Goal: Information Seeking & Learning: Learn about a topic

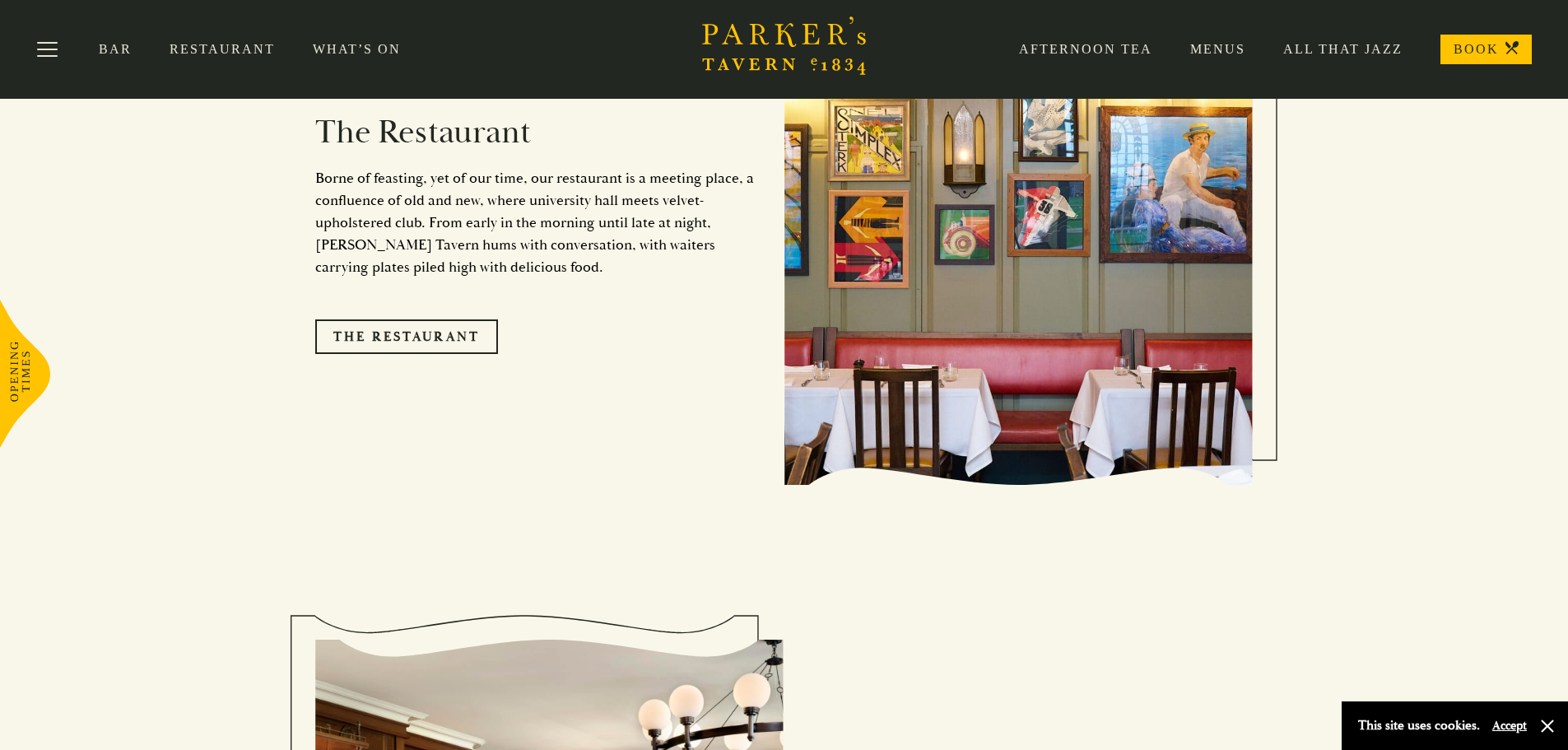
scroll to position [1393, 0]
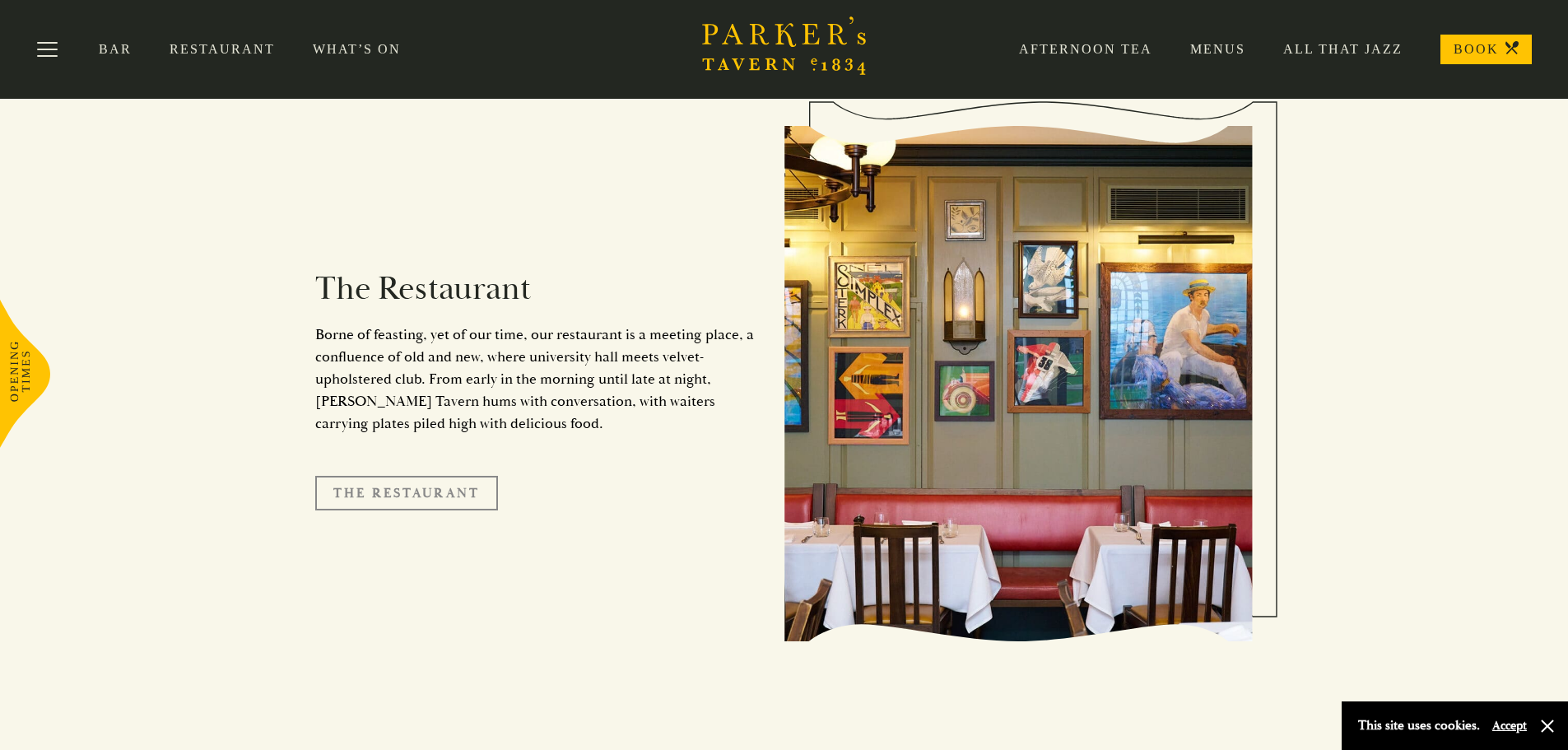
click at [372, 476] on link "The Restaurant" at bounding box center [407, 493] width 183 height 35
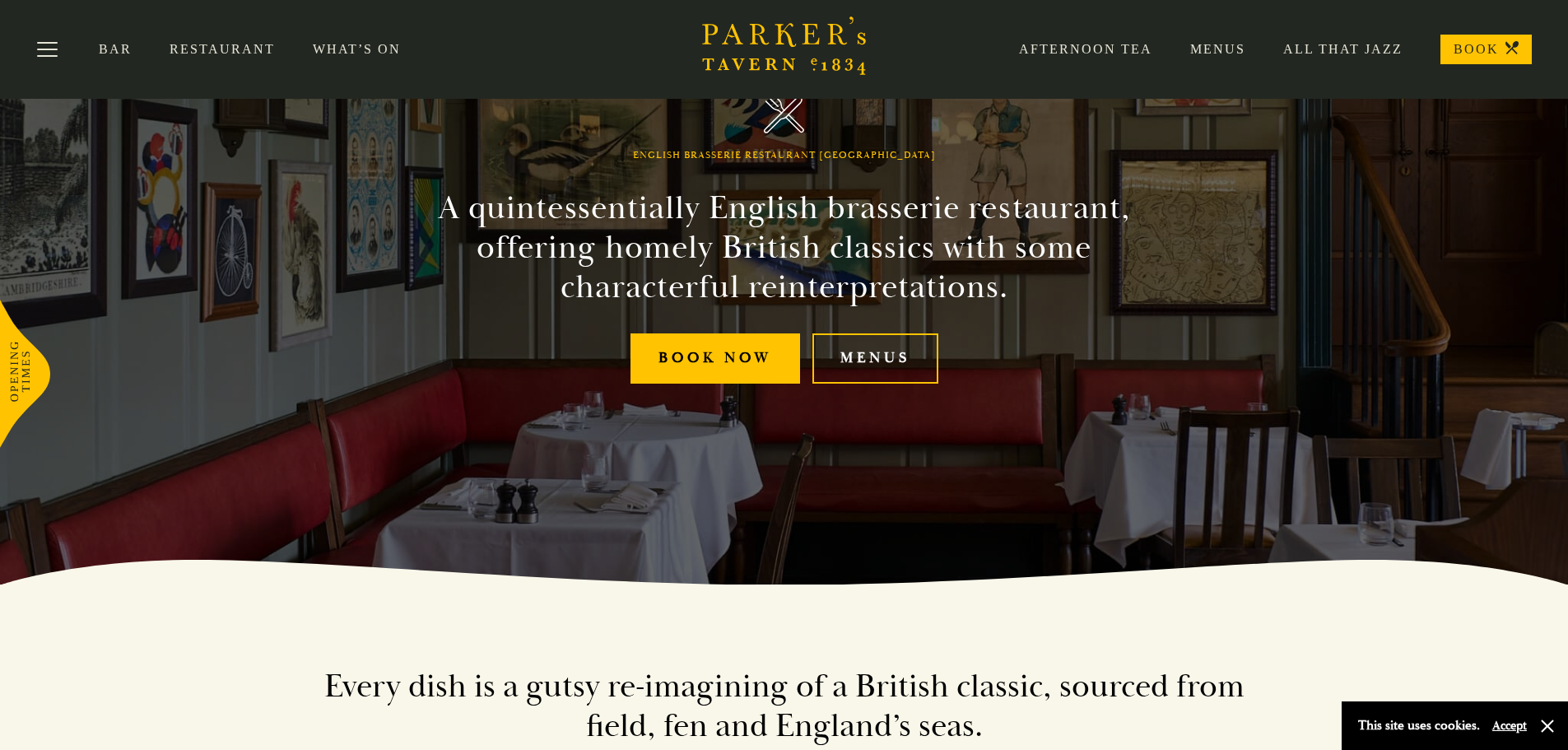
scroll to position [165, 0]
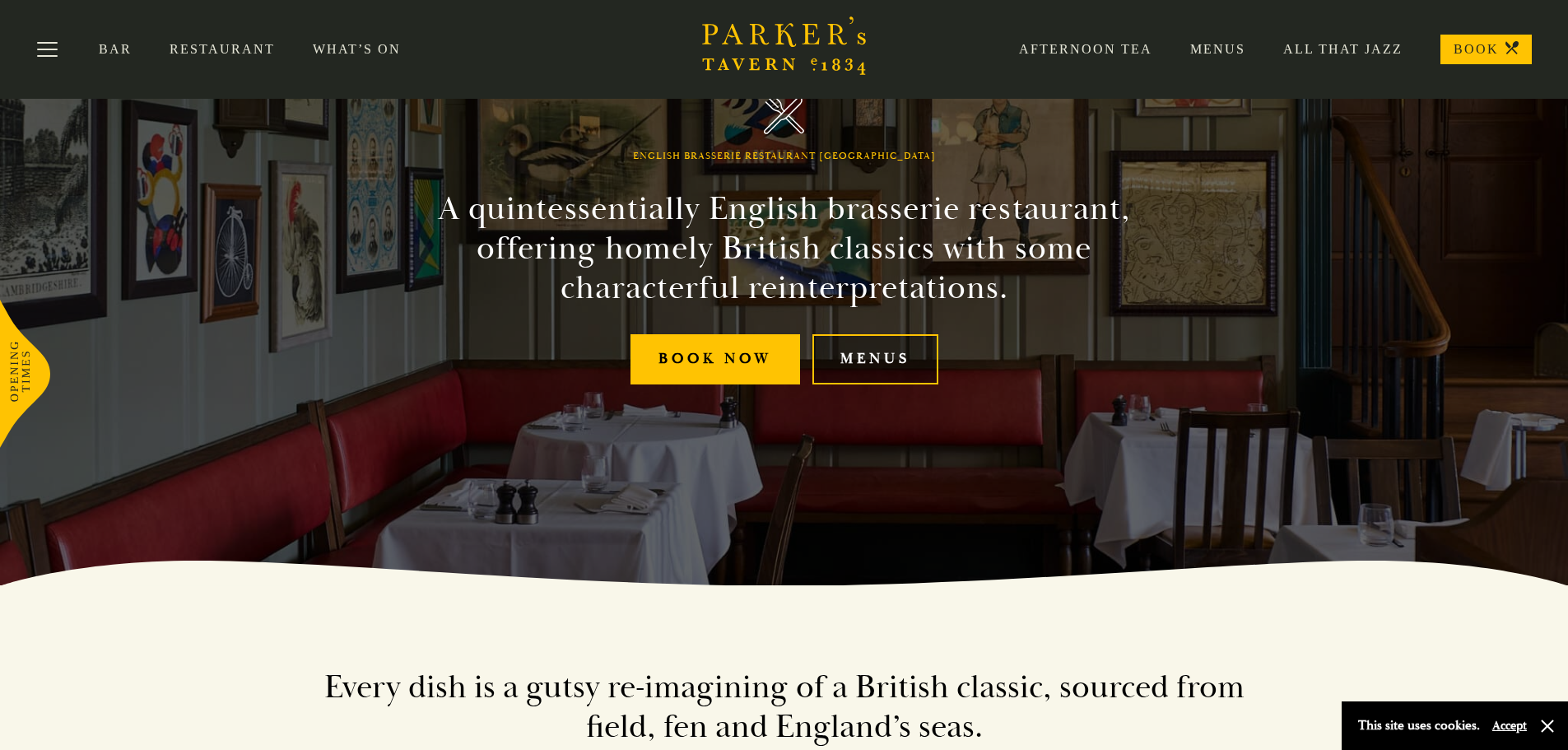
click at [867, 362] on link "Menus" at bounding box center [875, 359] width 126 height 50
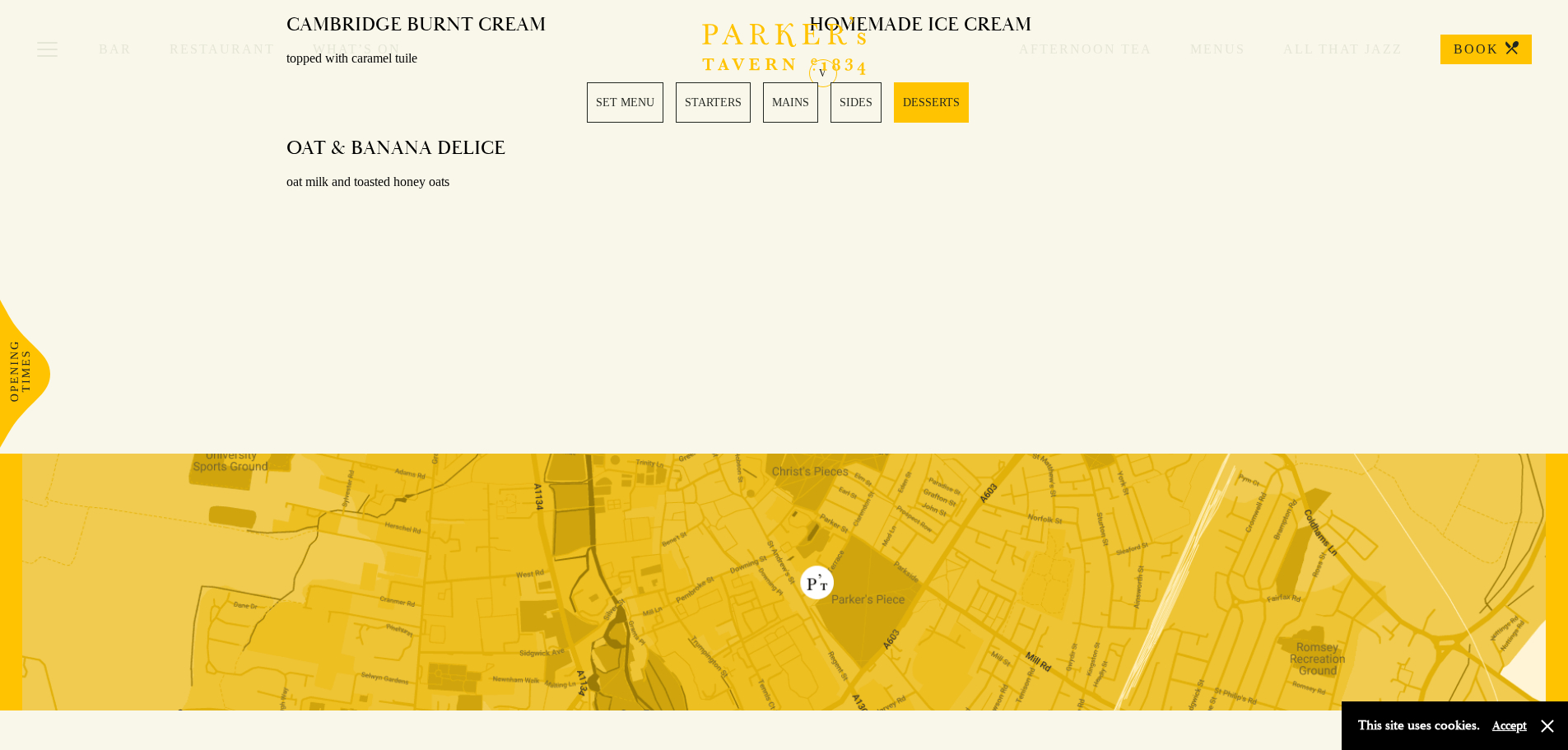
scroll to position [2388, 0]
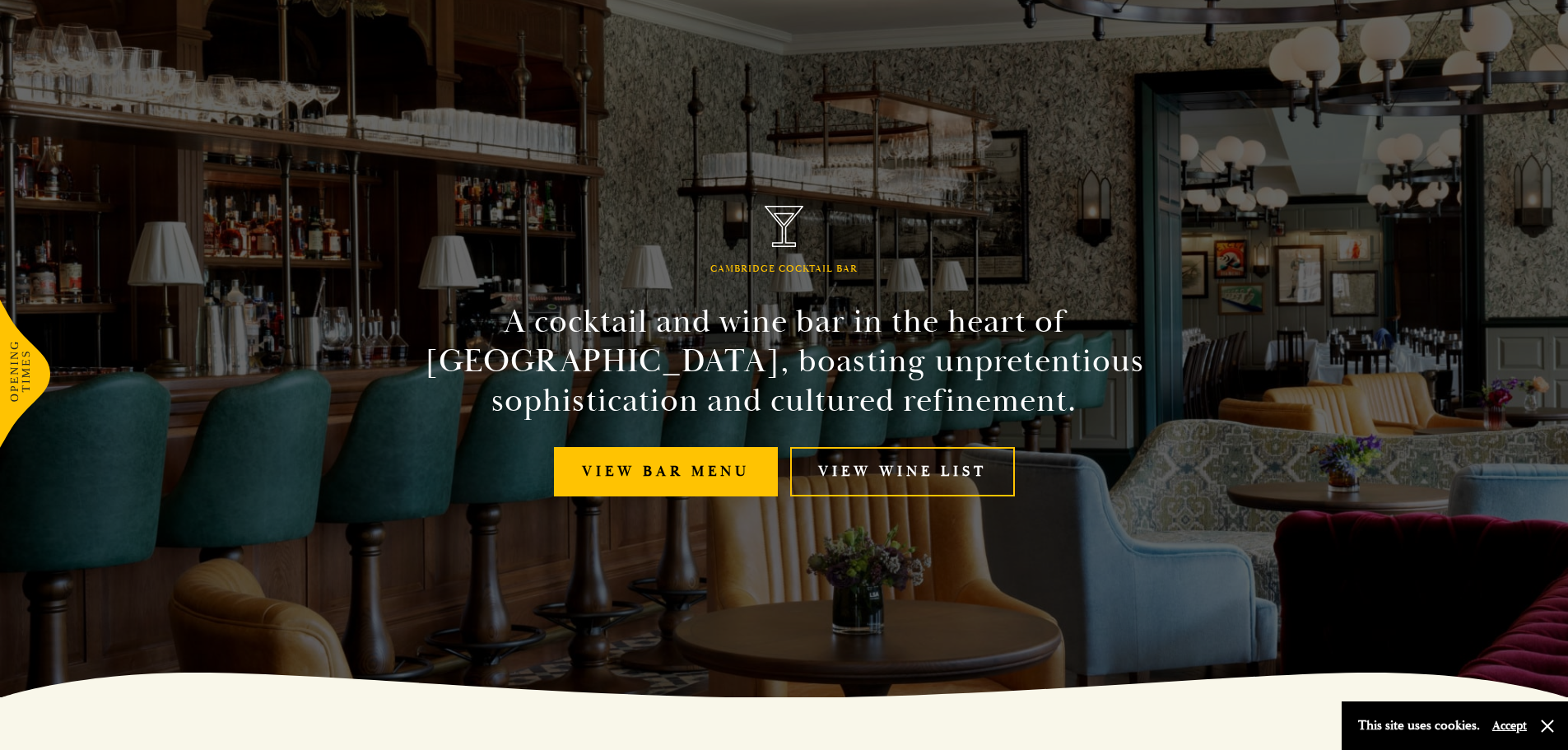
scroll to position [83, 0]
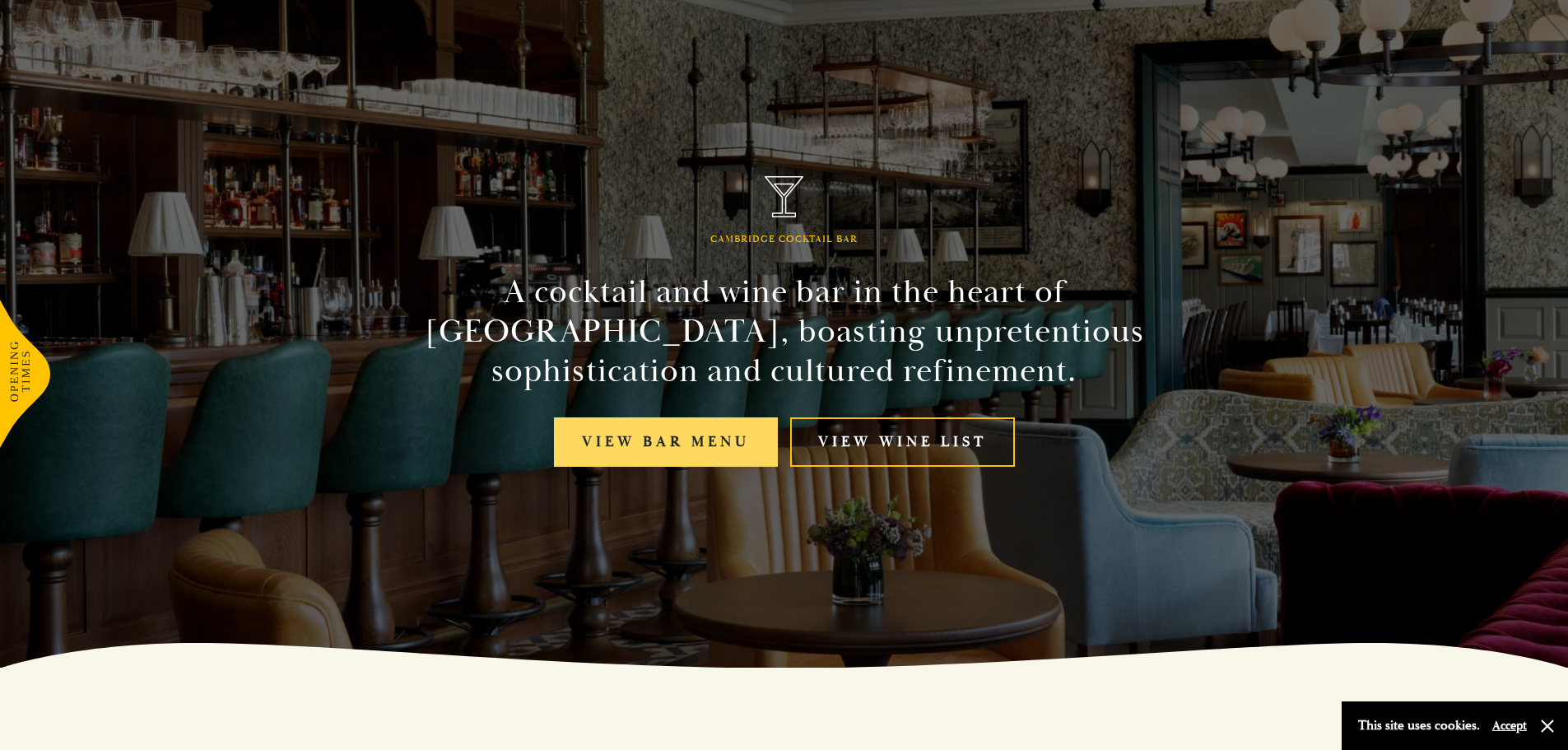
click at [656, 448] on link "View bar menu" at bounding box center [666, 443] width 224 height 50
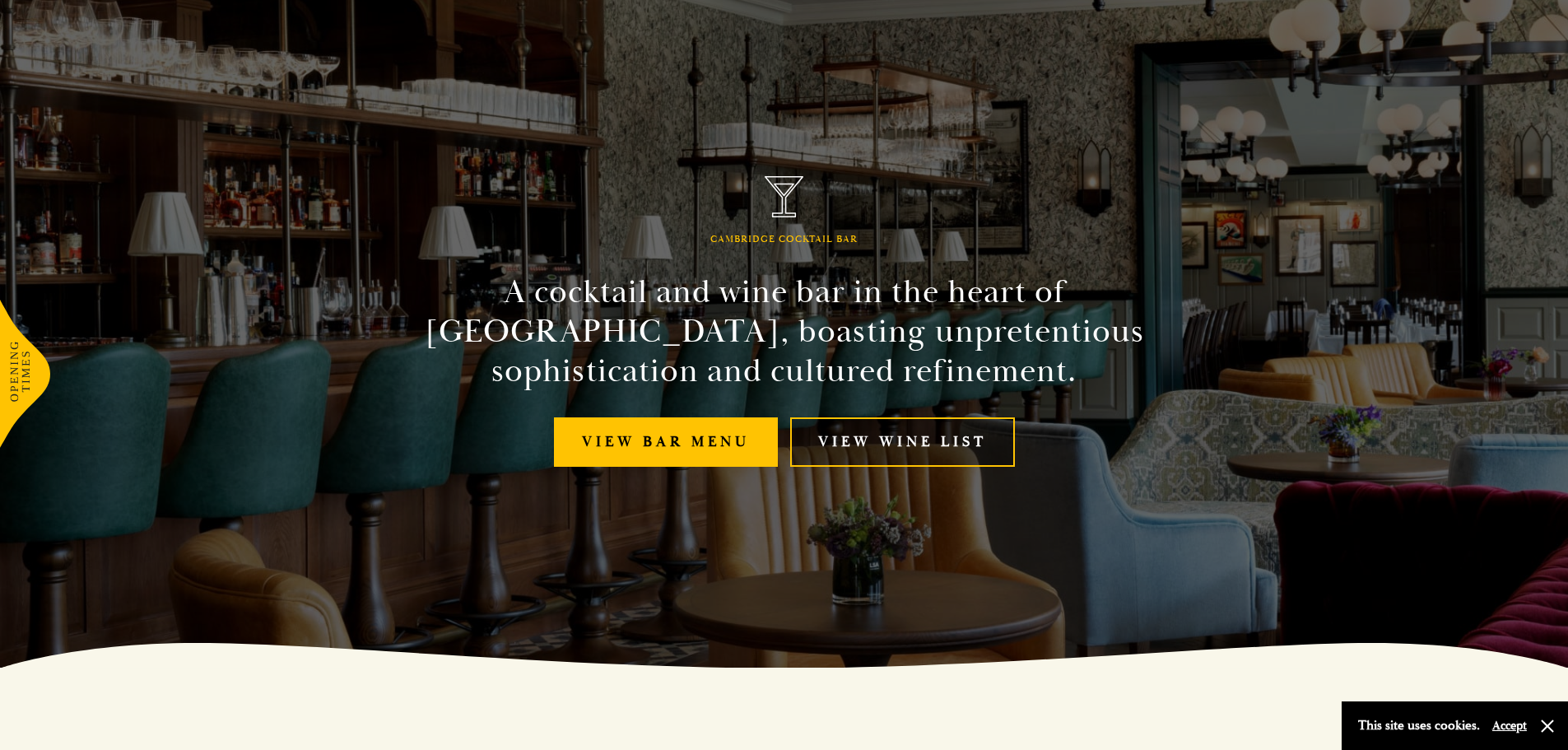
click at [861, 446] on link "View Wine List" at bounding box center [903, 443] width 225 height 50
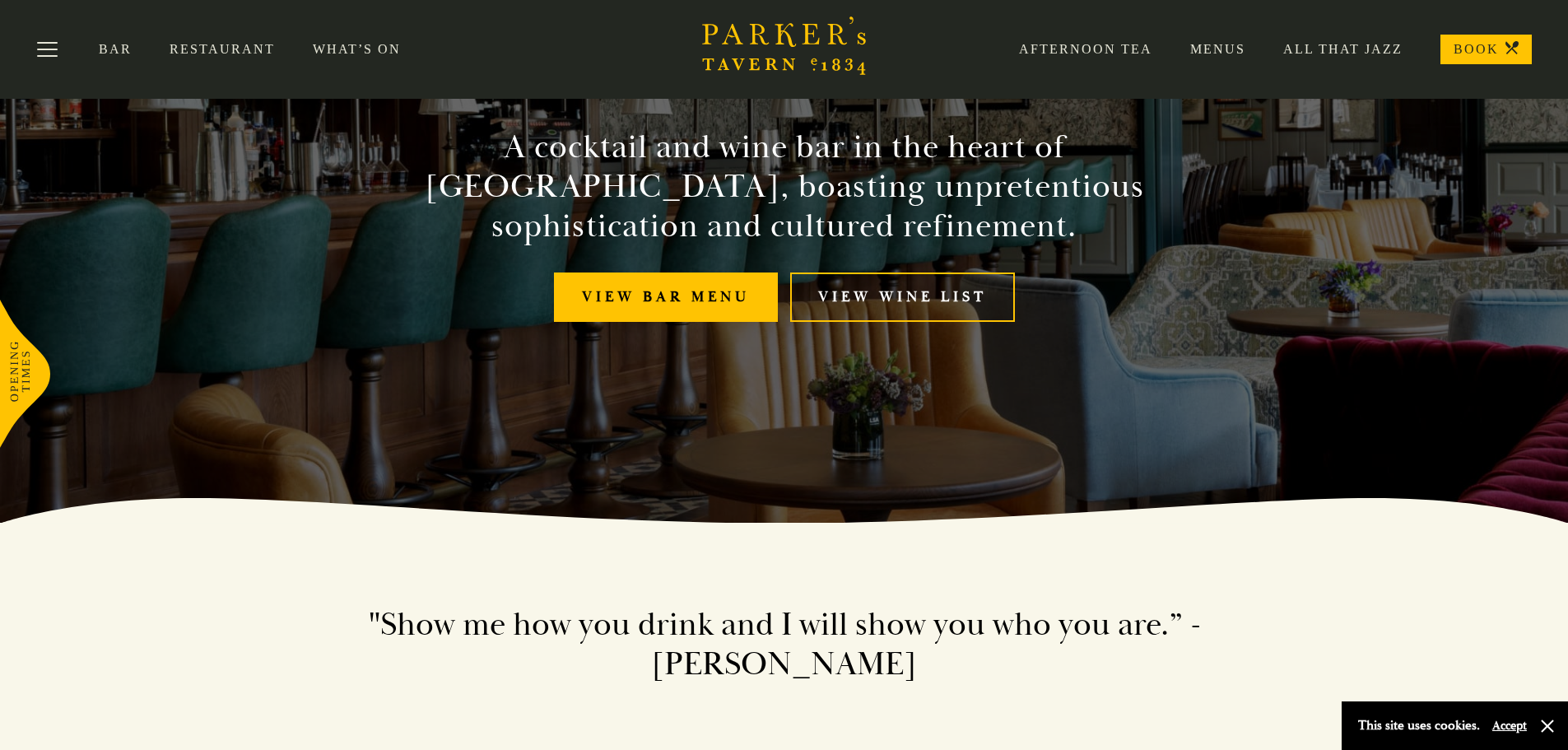
scroll to position [0, 0]
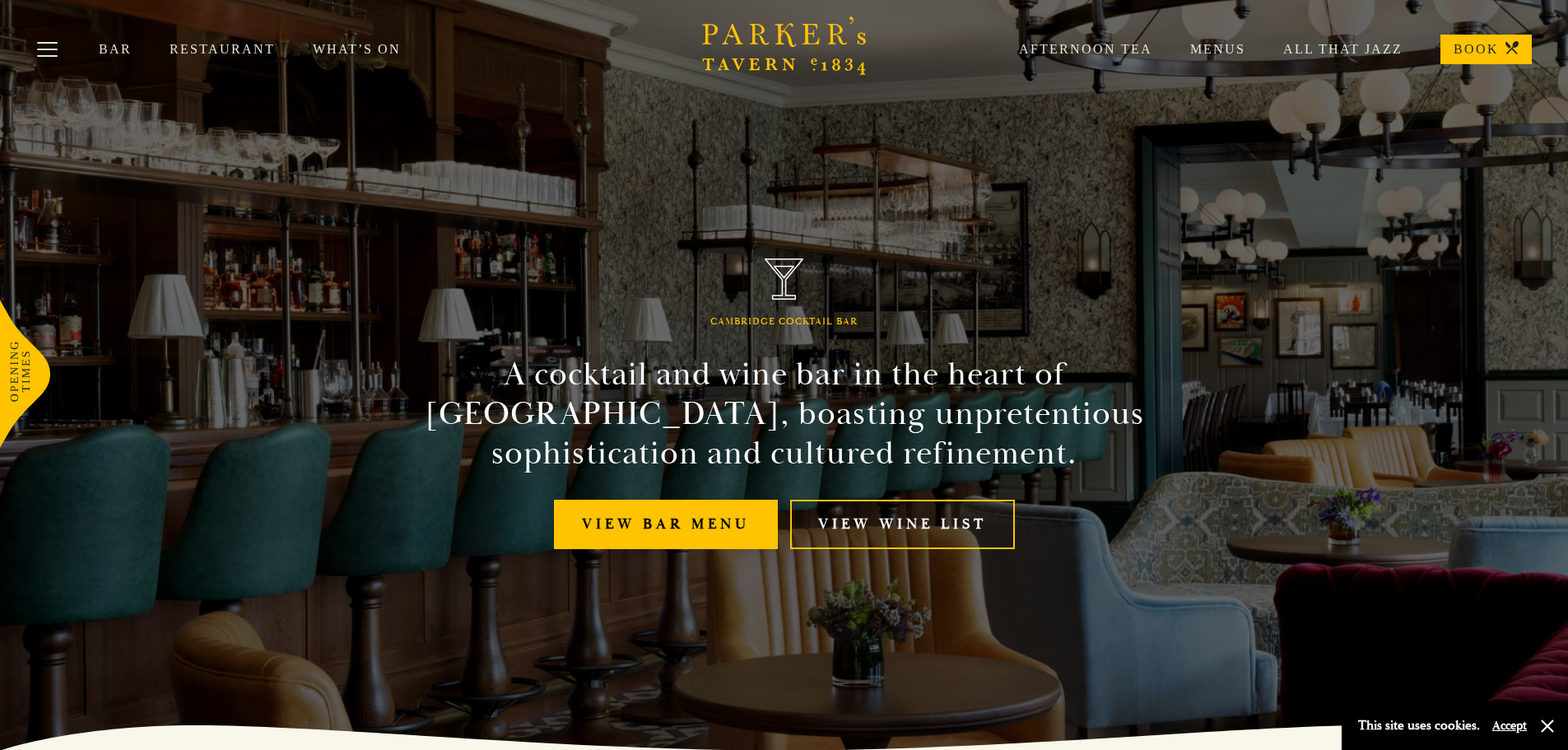
click at [210, 50] on link "Restaurant" at bounding box center [241, 49] width 143 height 16
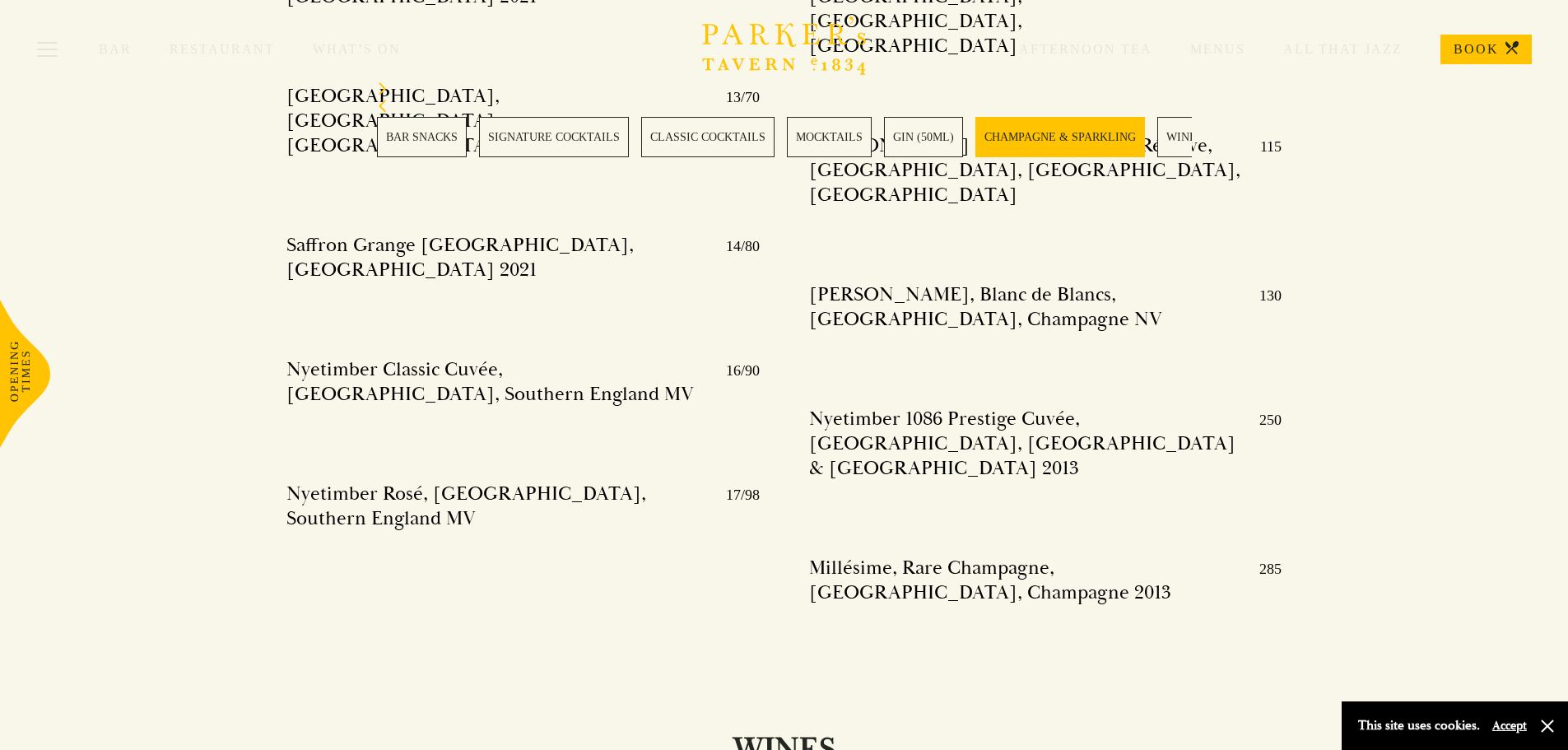
scroll to position [3789, 0]
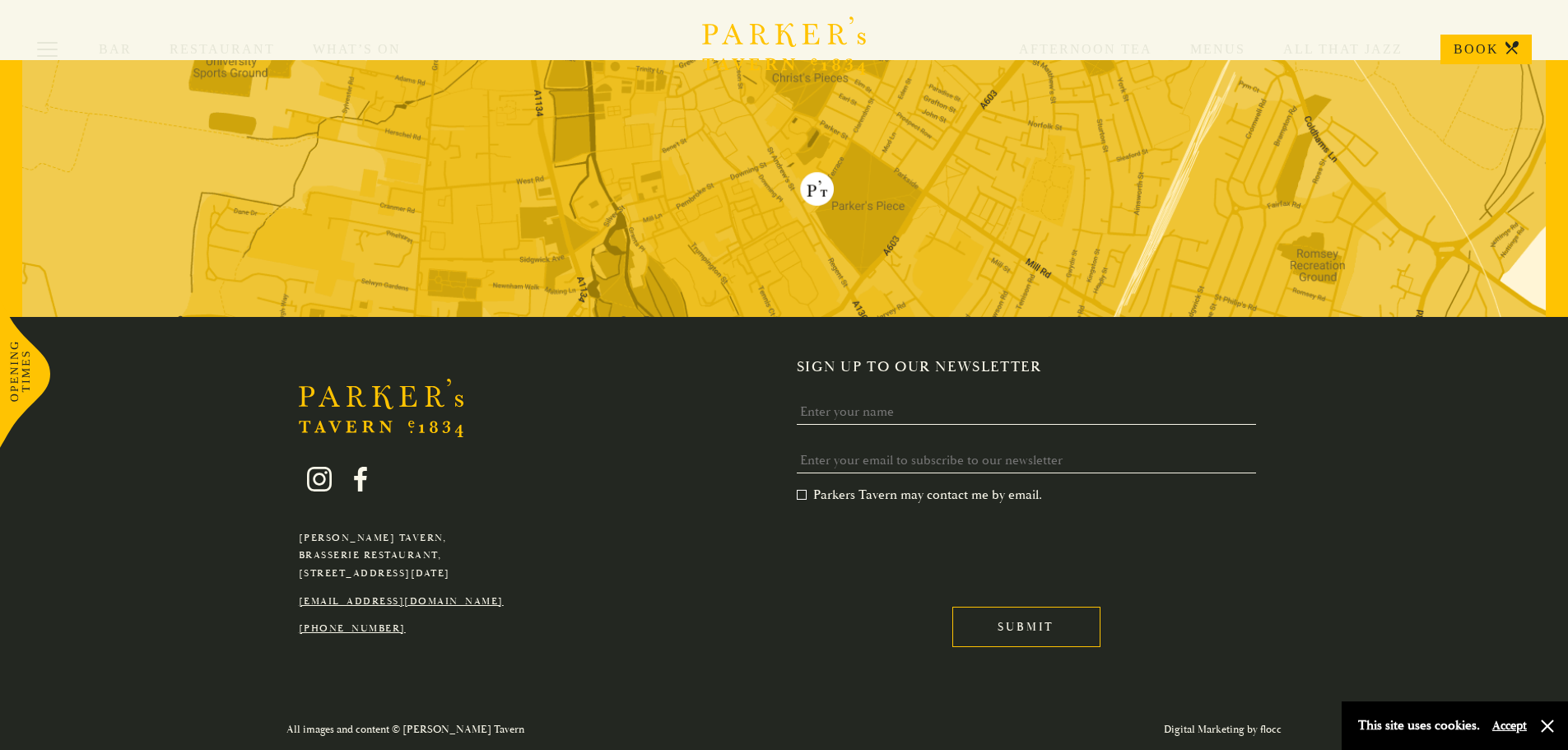
scroll to position [760, 0]
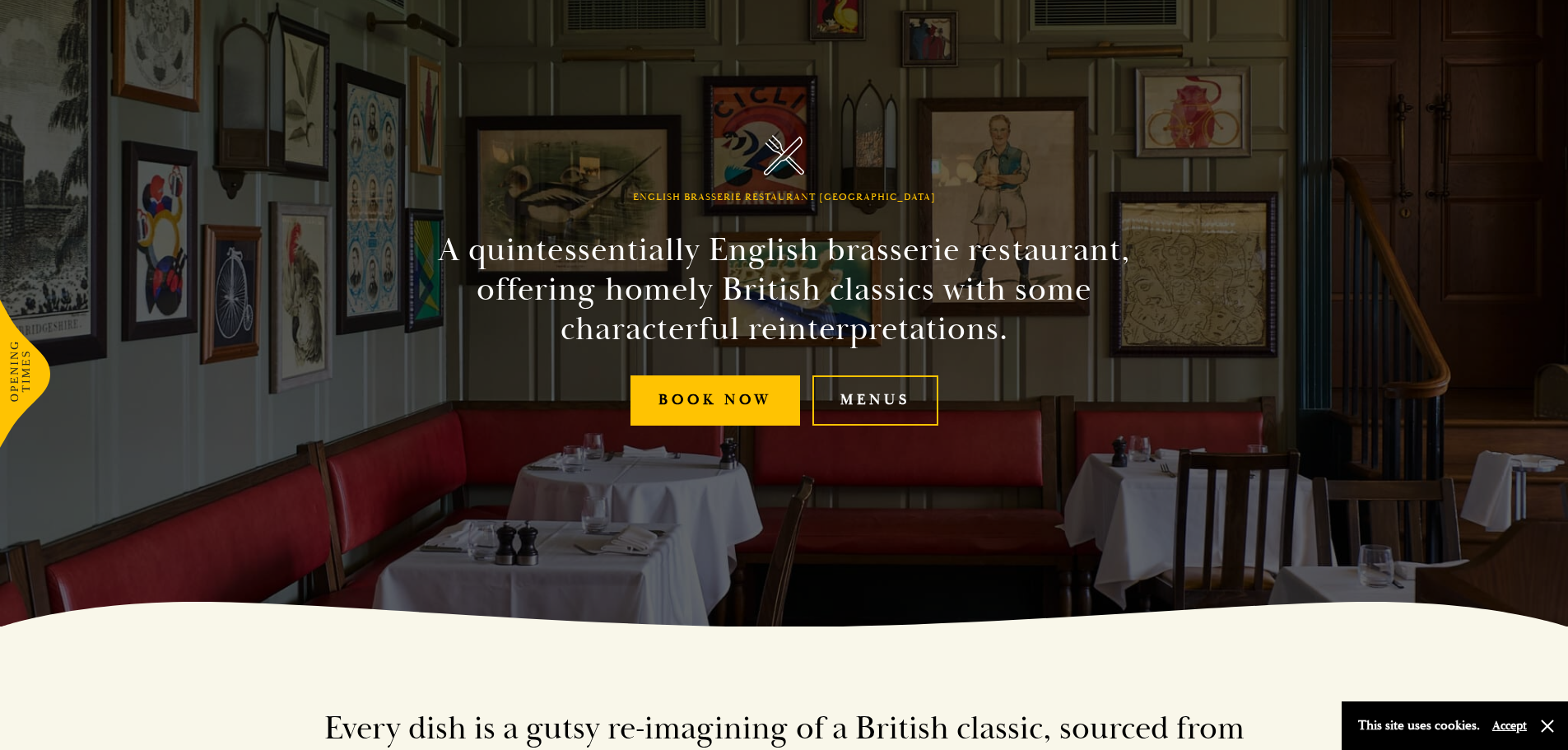
scroll to position [165, 0]
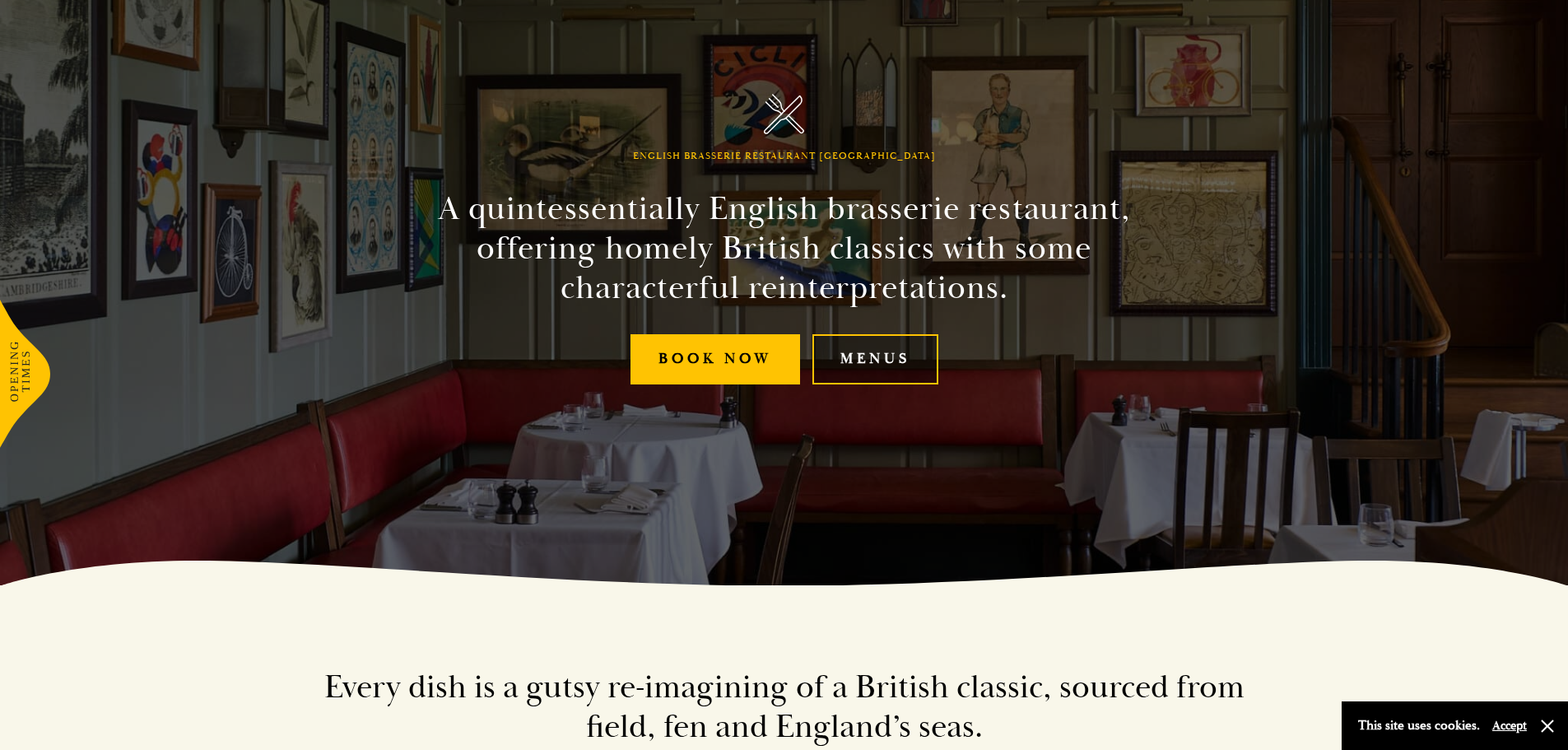
click at [862, 368] on link "Menus" at bounding box center [875, 359] width 126 height 50
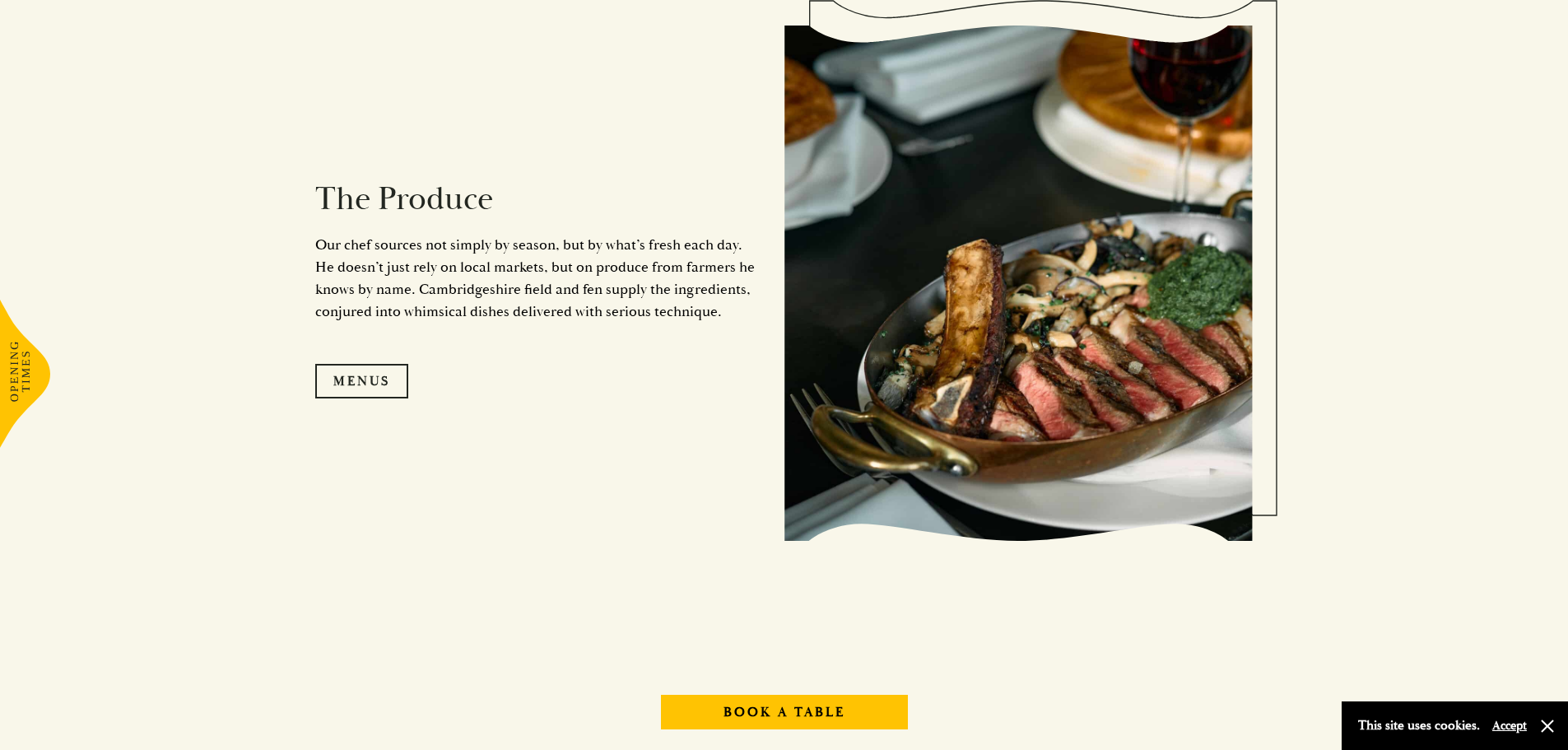
scroll to position [1812, 0]
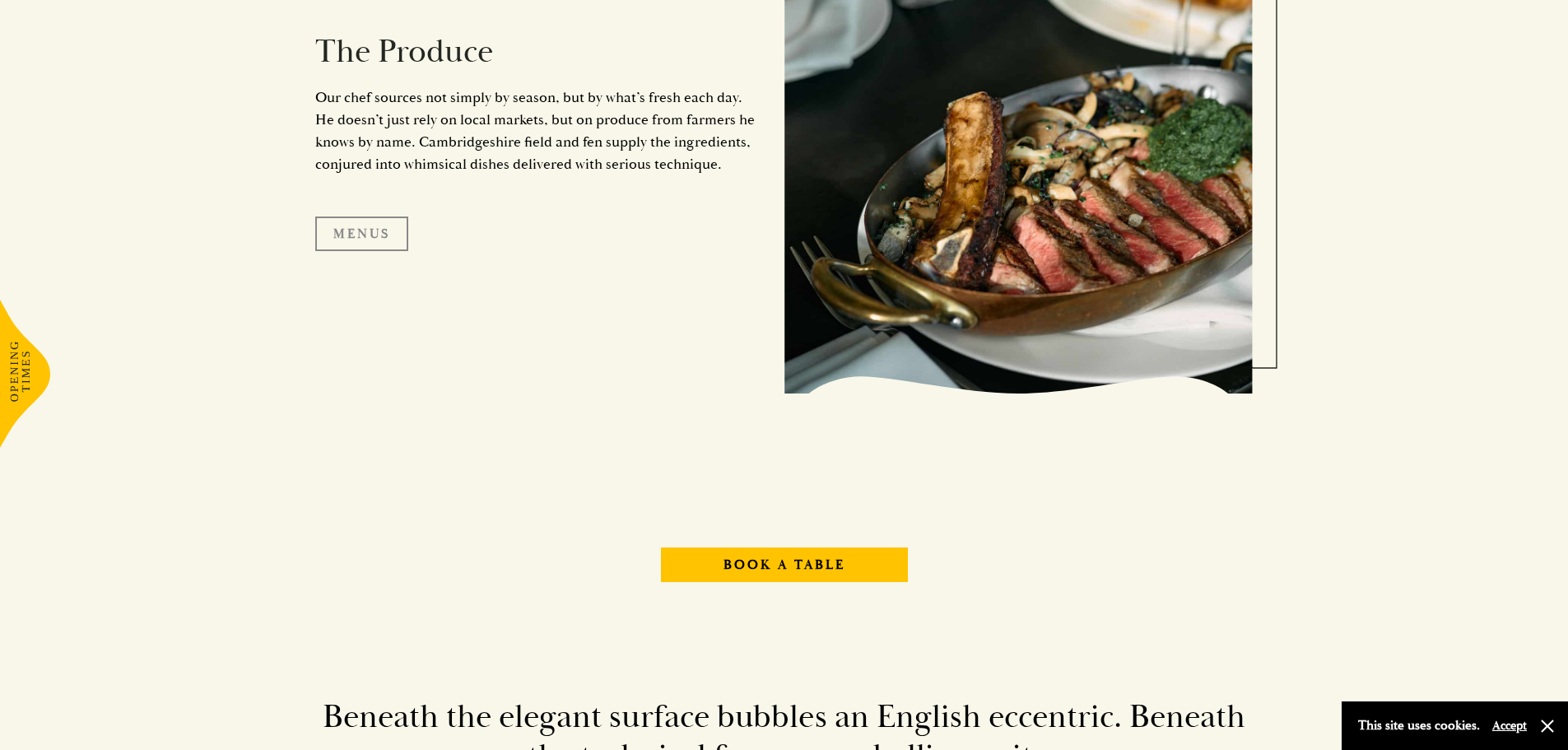
click at [361, 236] on link "Menus" at bounding box center [362, 234] width 93 height 35
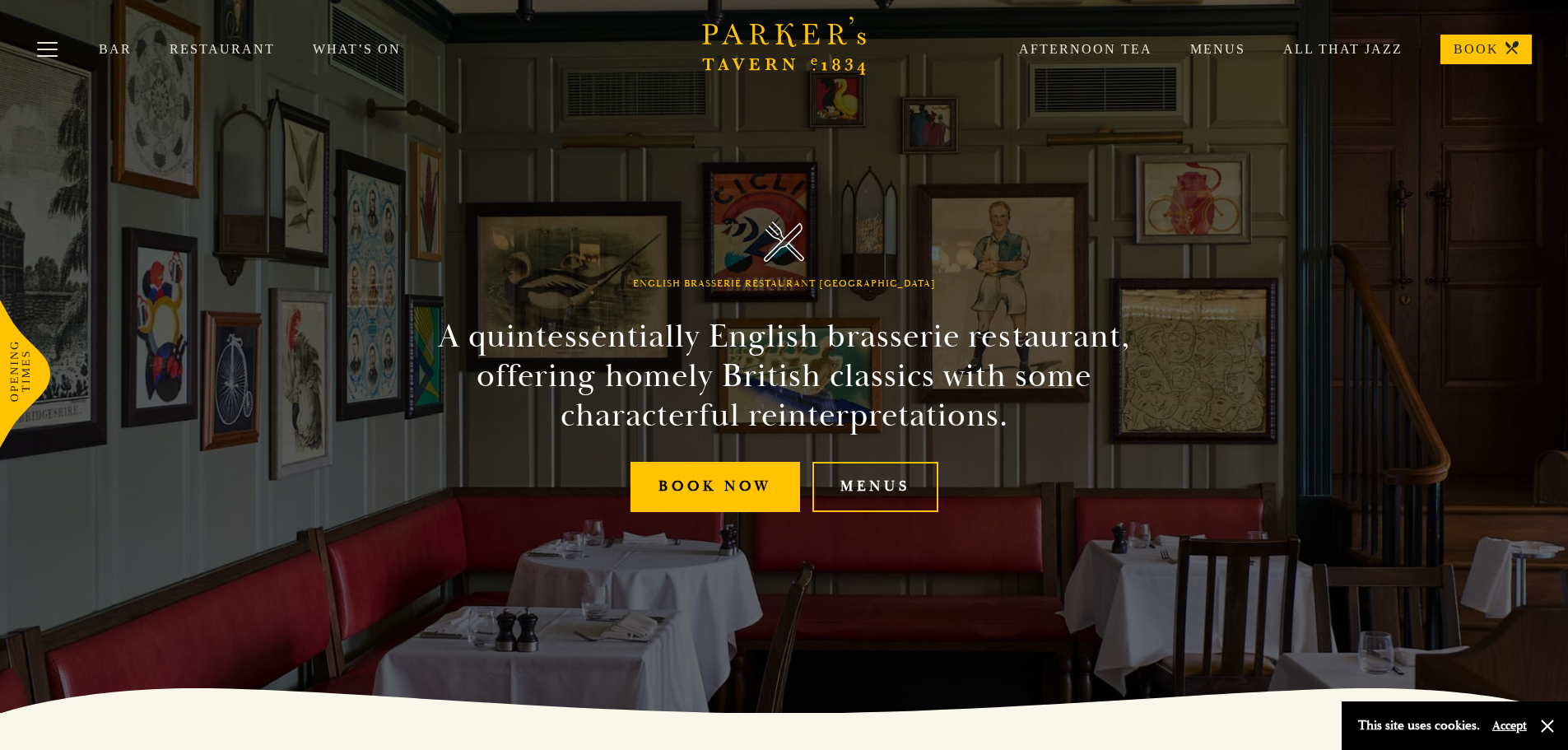
scroll to position [0, 0]
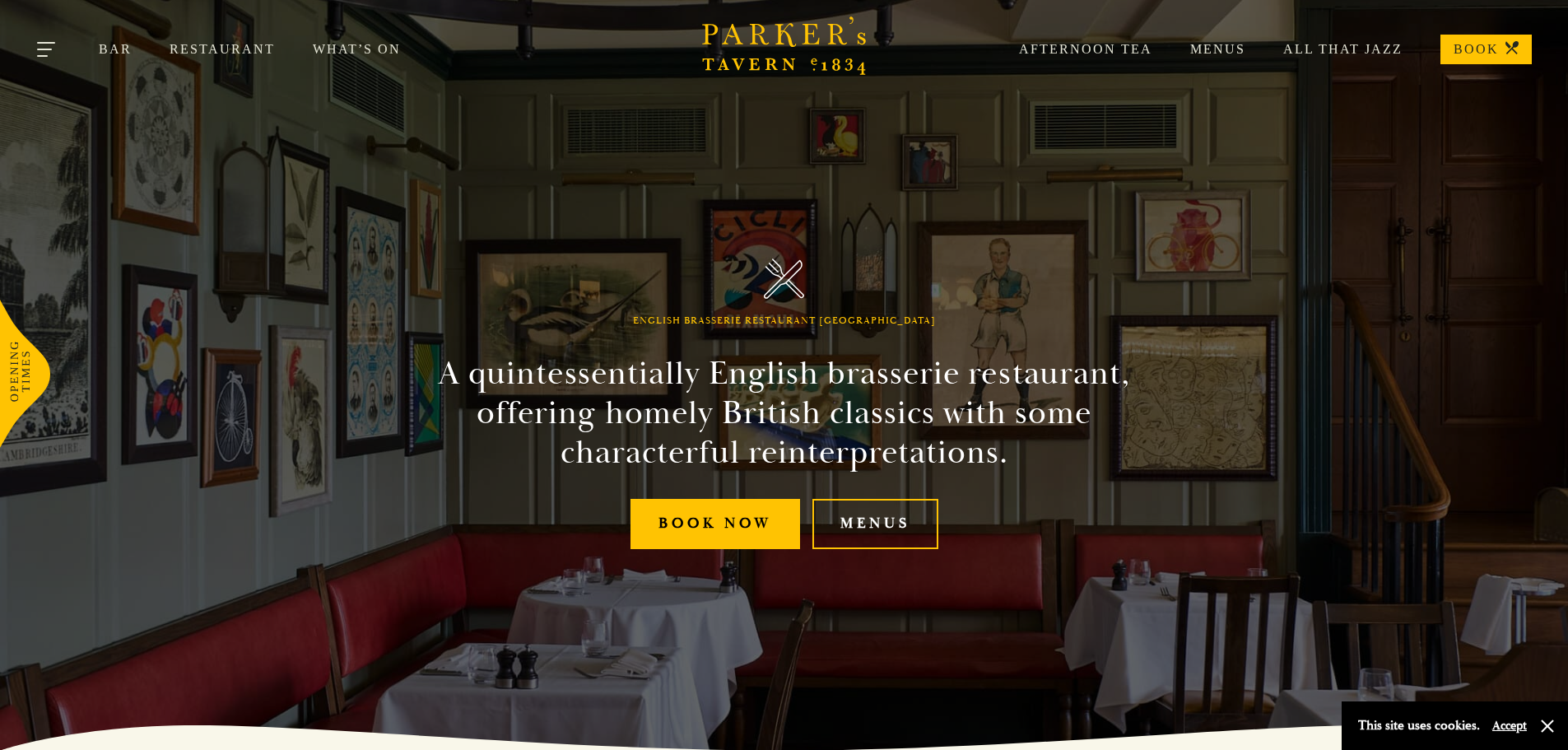
click at [48, 46] on button "Toggle navigation" at bounding box center [47, 52] width 70 height 70
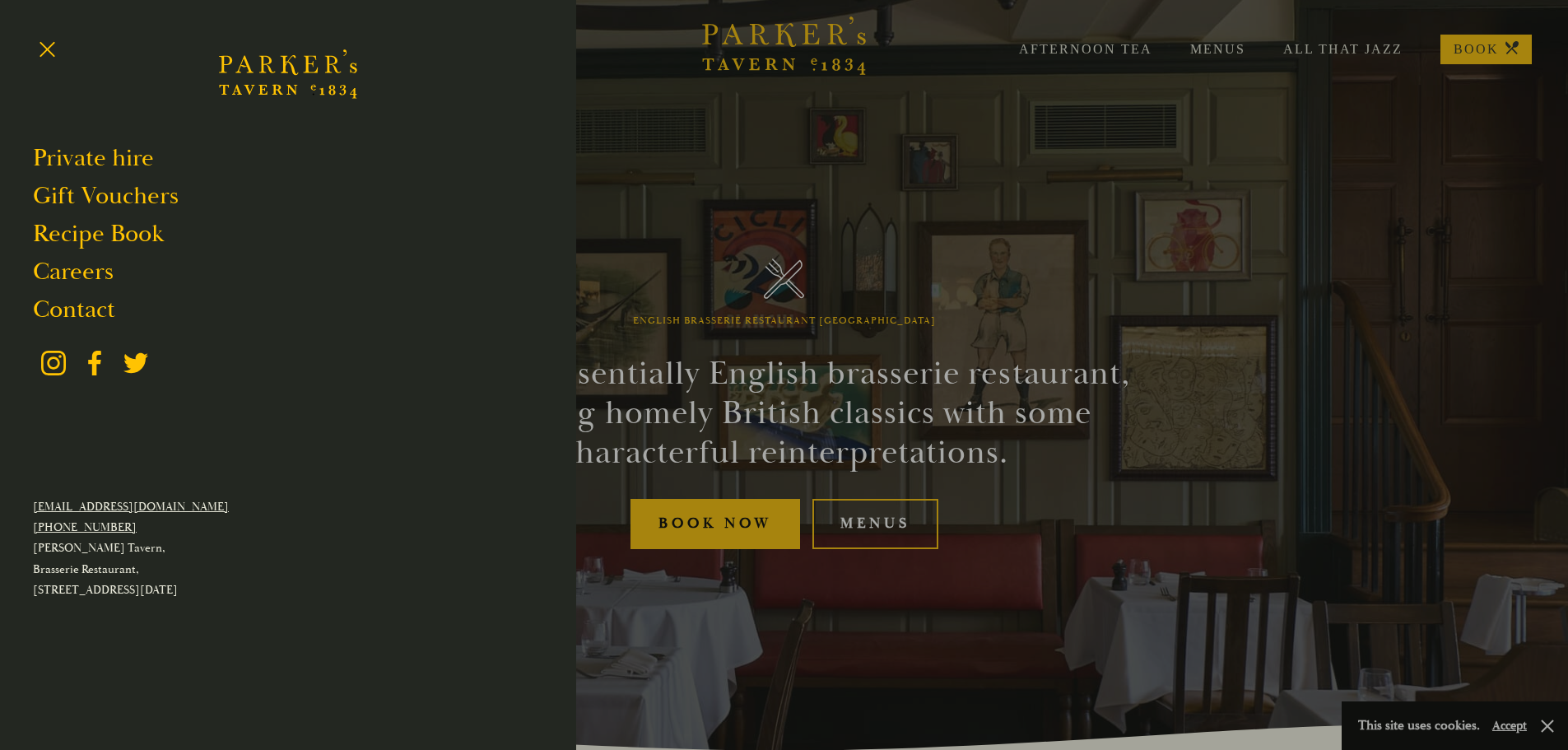
click at [720, 209] on div at bounding box center [784, 375] width 1568 height 750
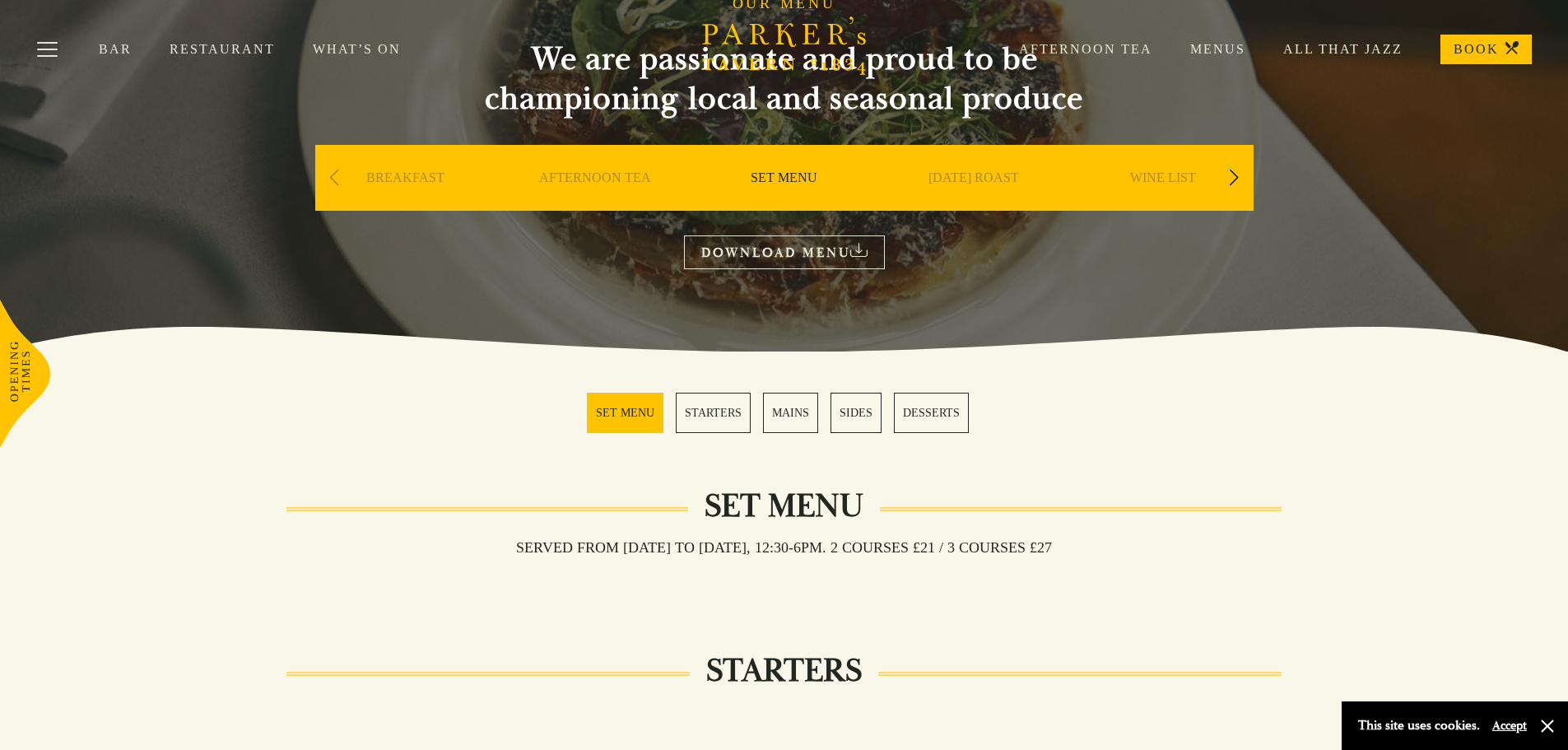
scroll to position [165, 0]
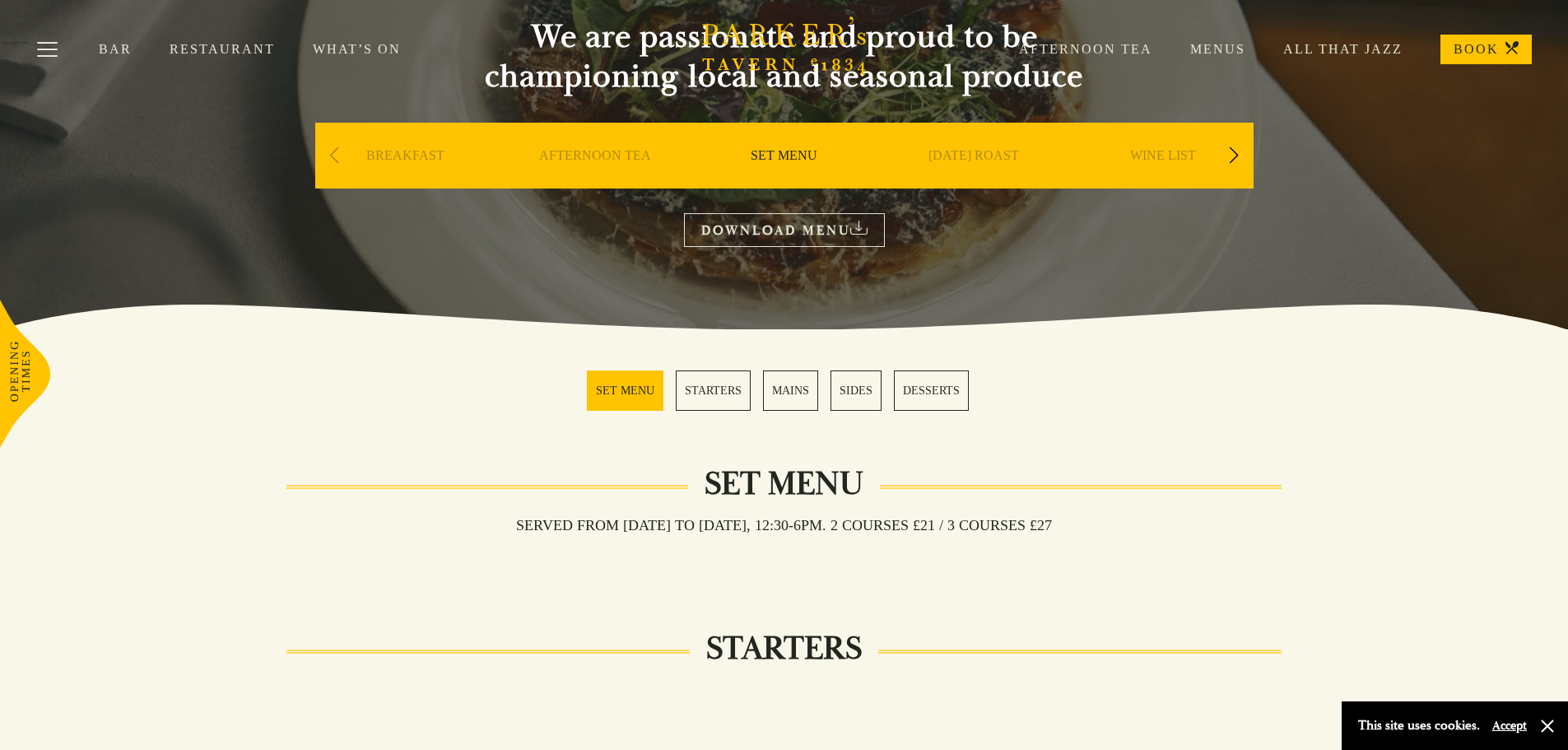
click at [395, 154] on link "BREAKFAST" at bounding box center [405, 180] width 78 height 65
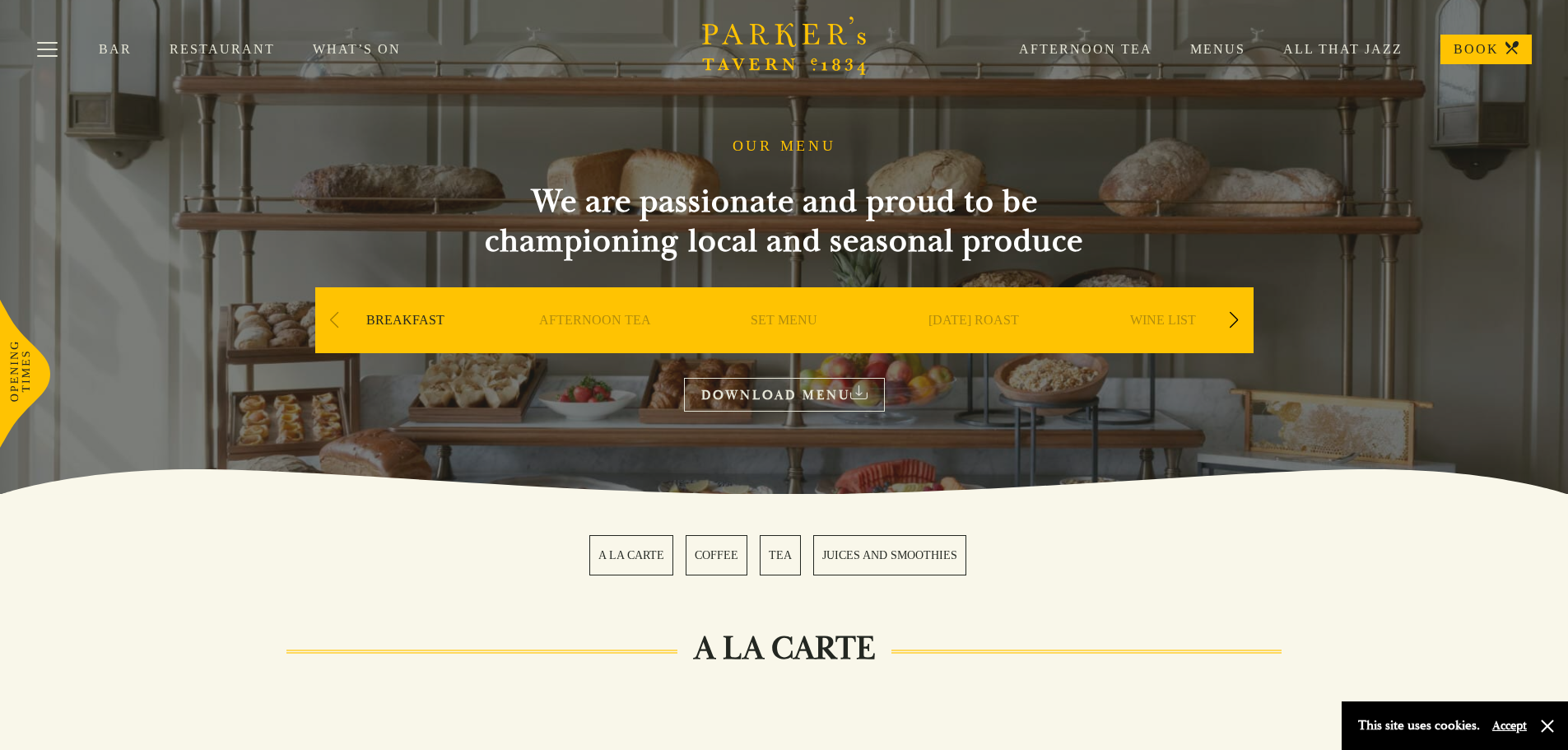
click at [990, 323] on link "[DATE] ROAST" at bounding box center [974, 345] width 90 height 65
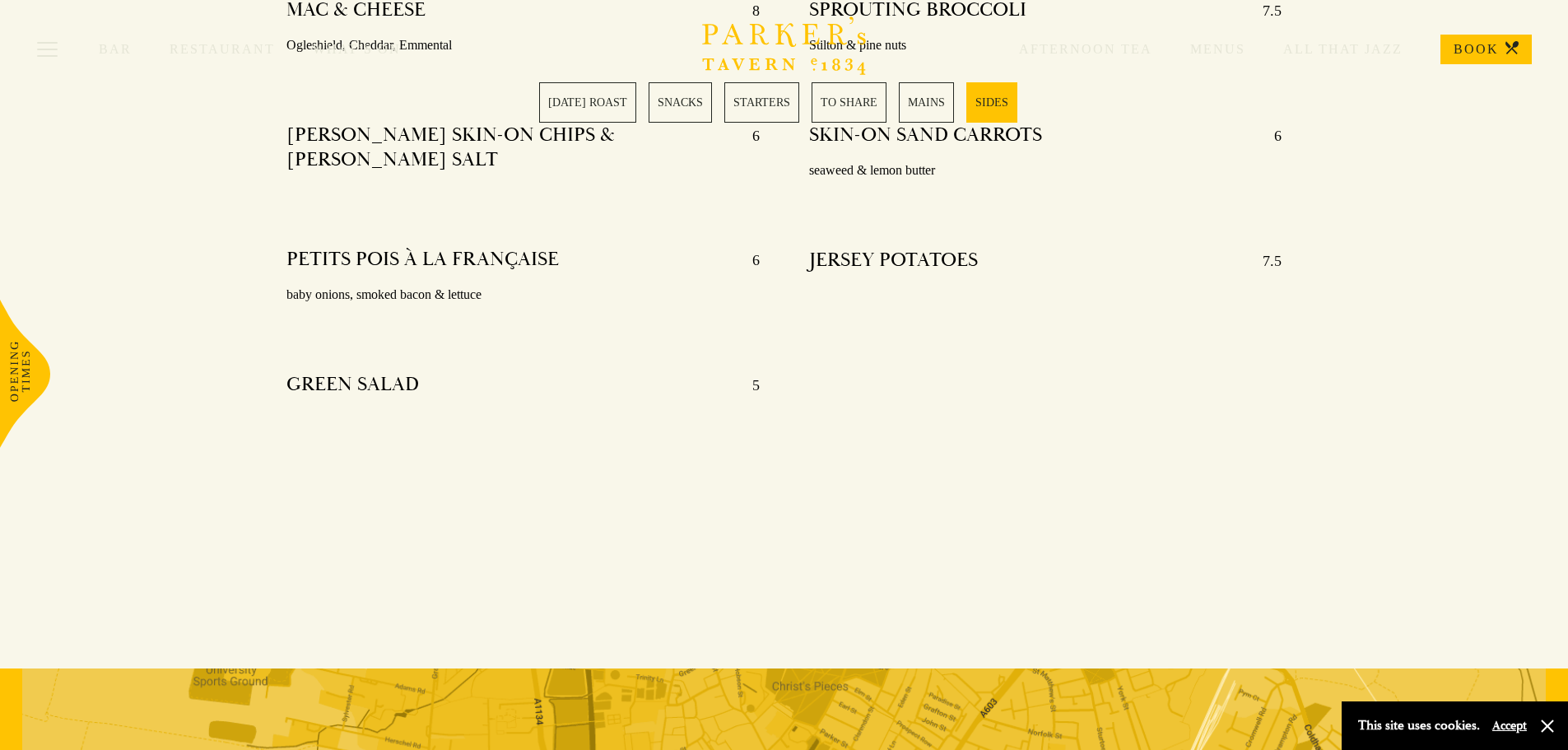
scroll to position [4118, 0]
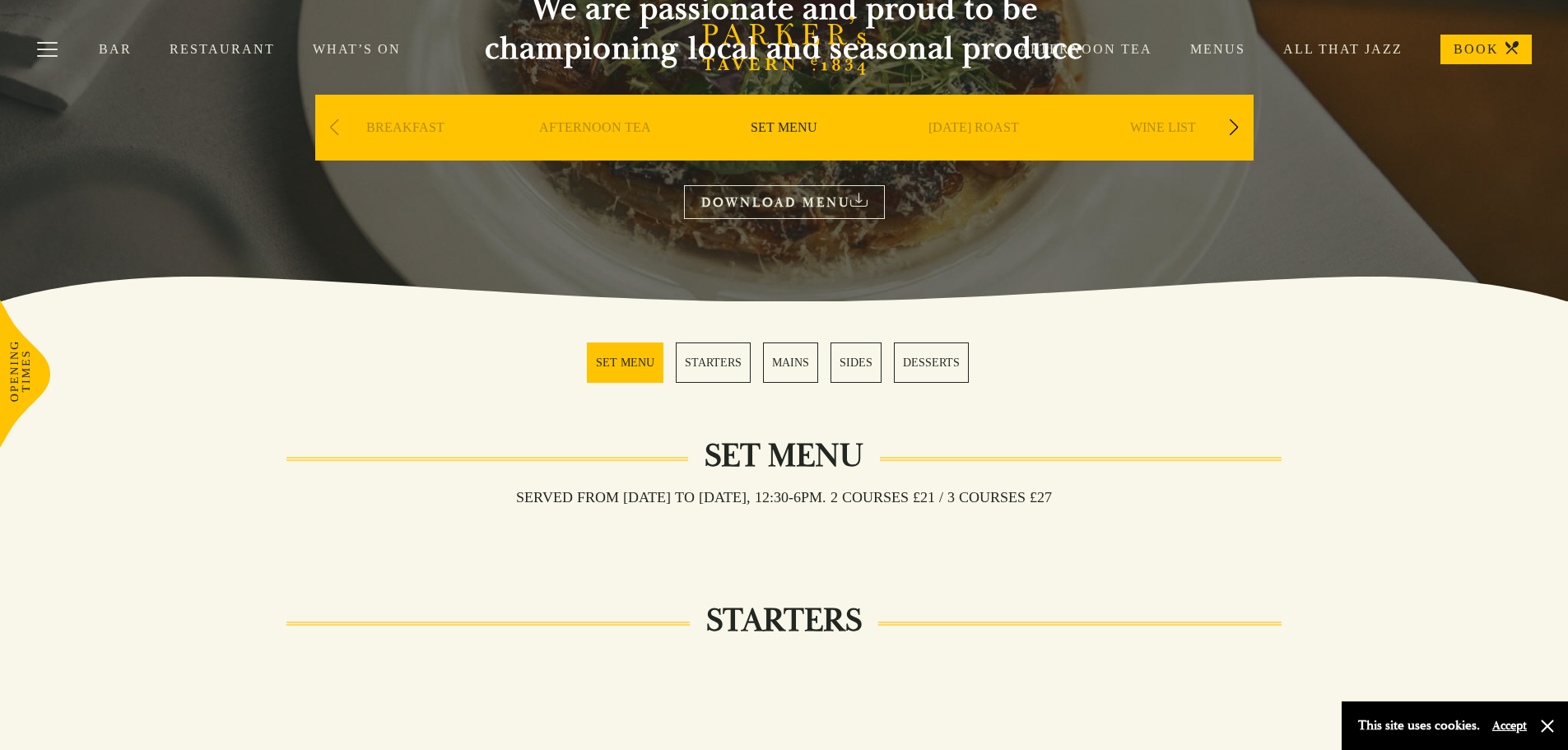
scroll to position [165, 0]
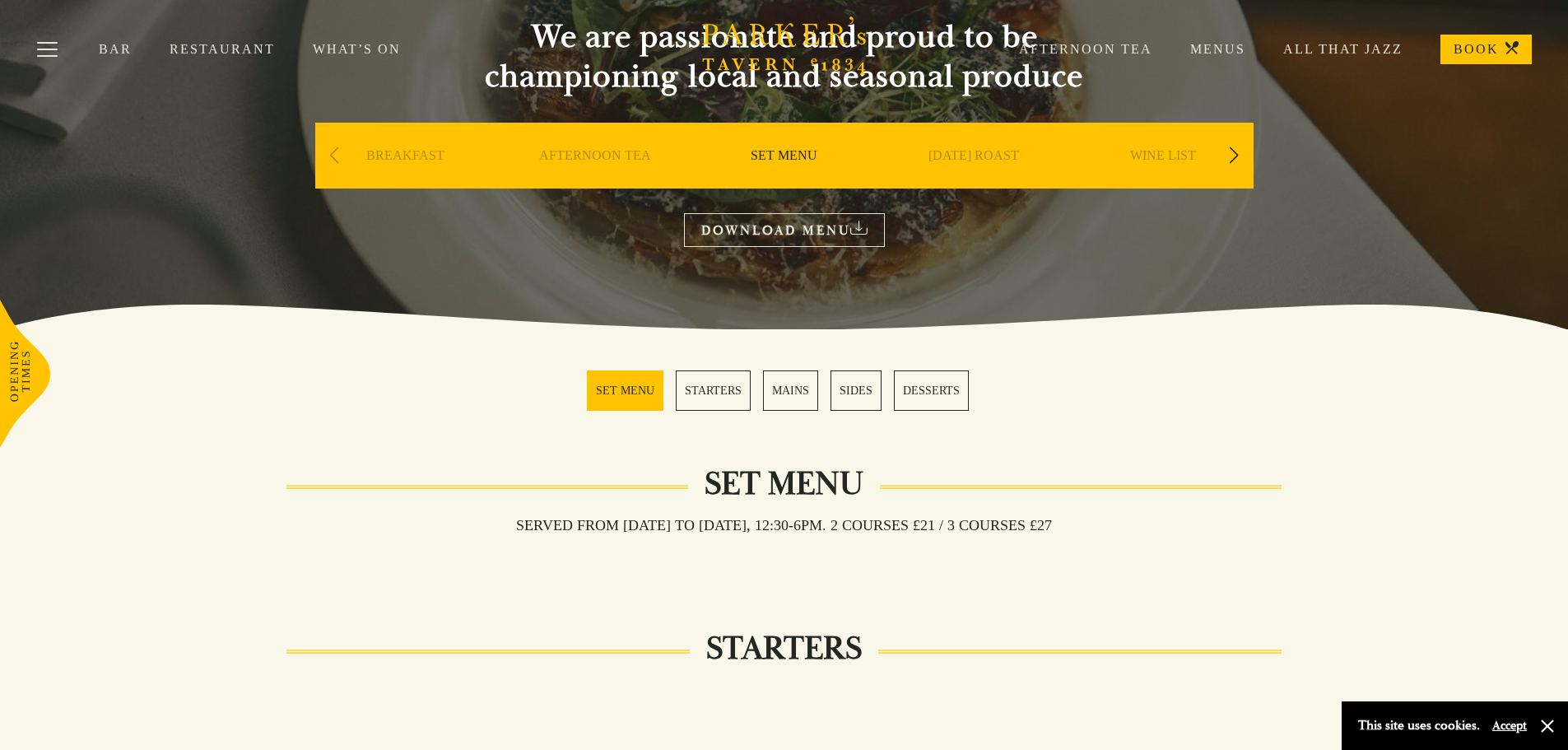
click at [784, 393] on link "MAINS" at bounding box center [790, 391] width 55 height 40
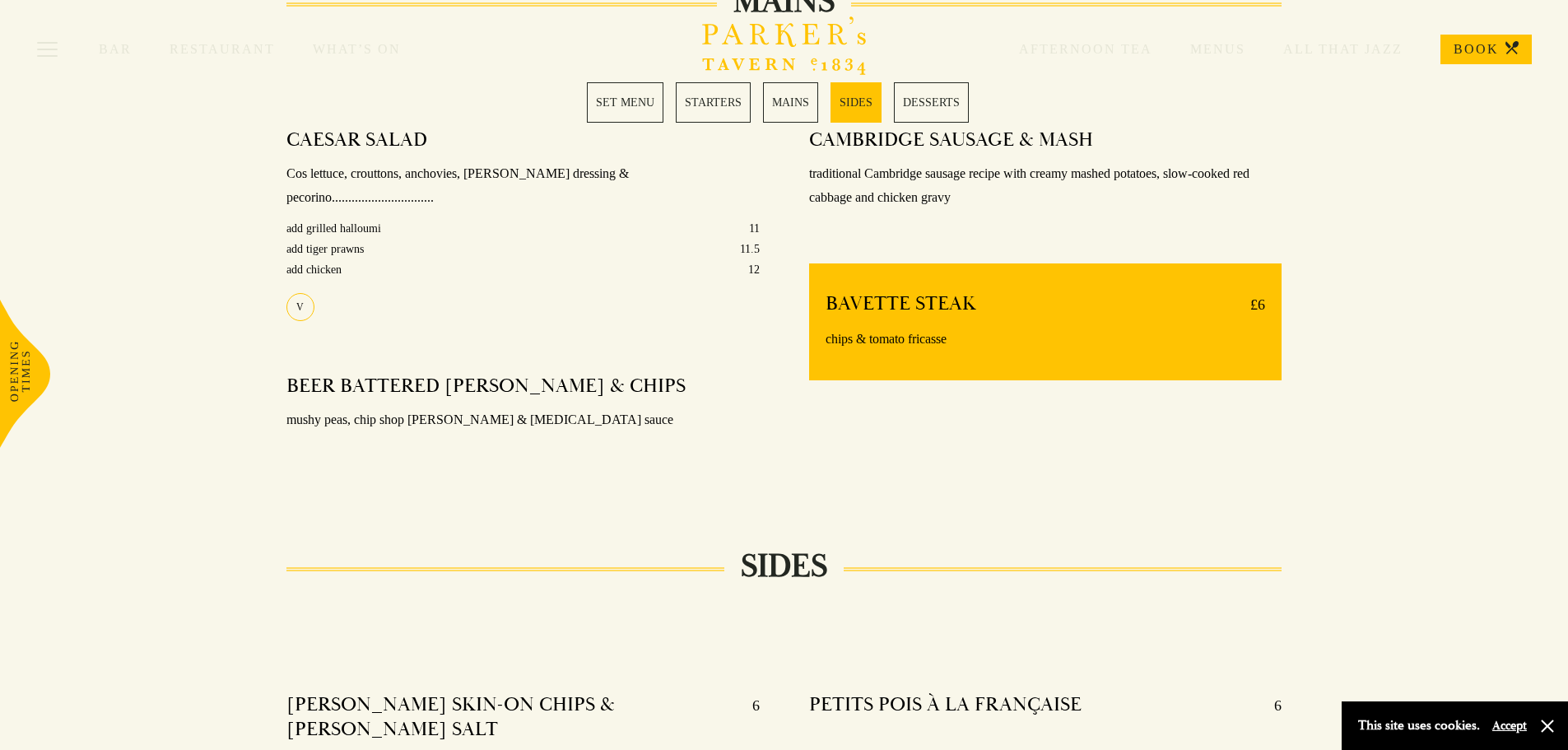
scroll to position [1312, 0]
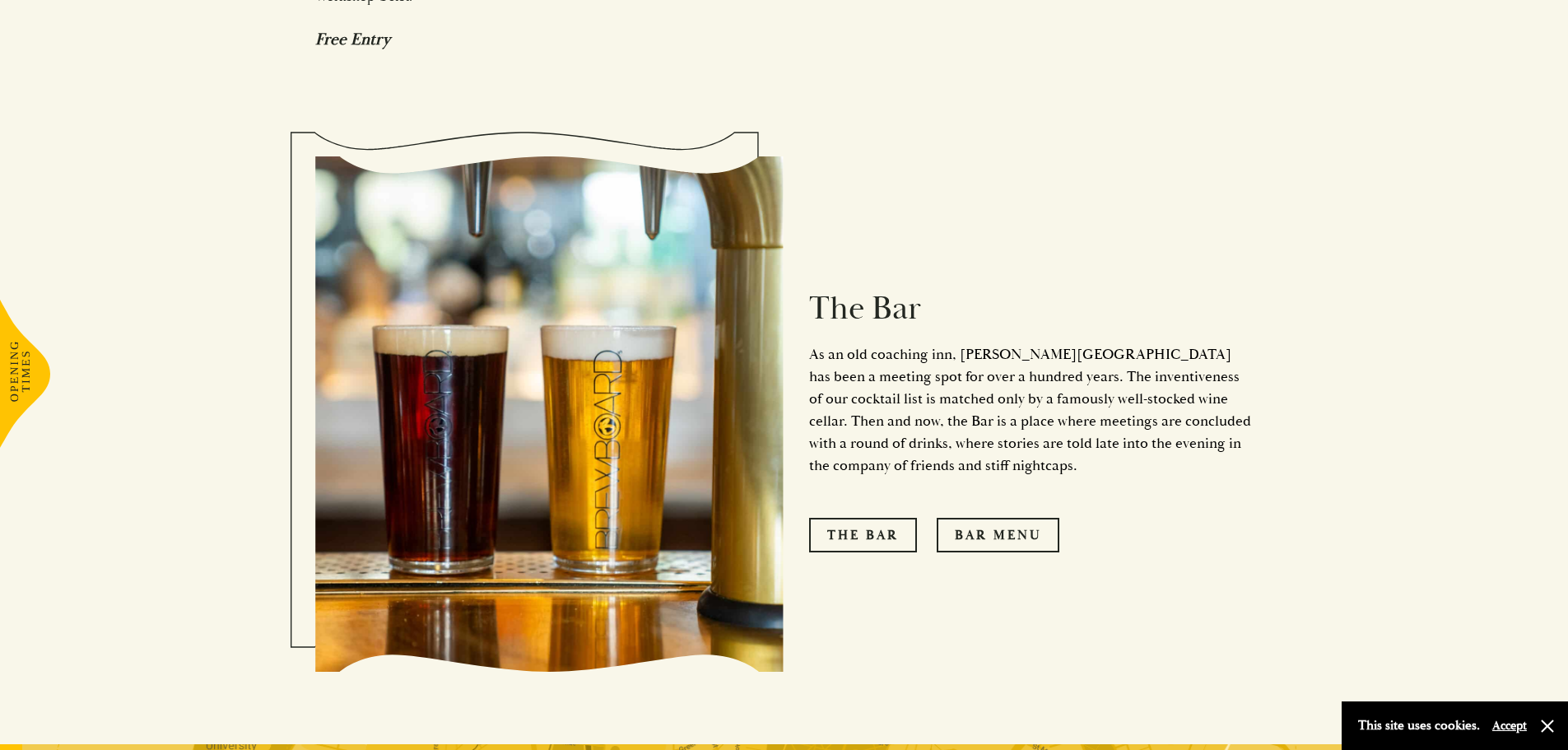
scroll to position [1977, 0]
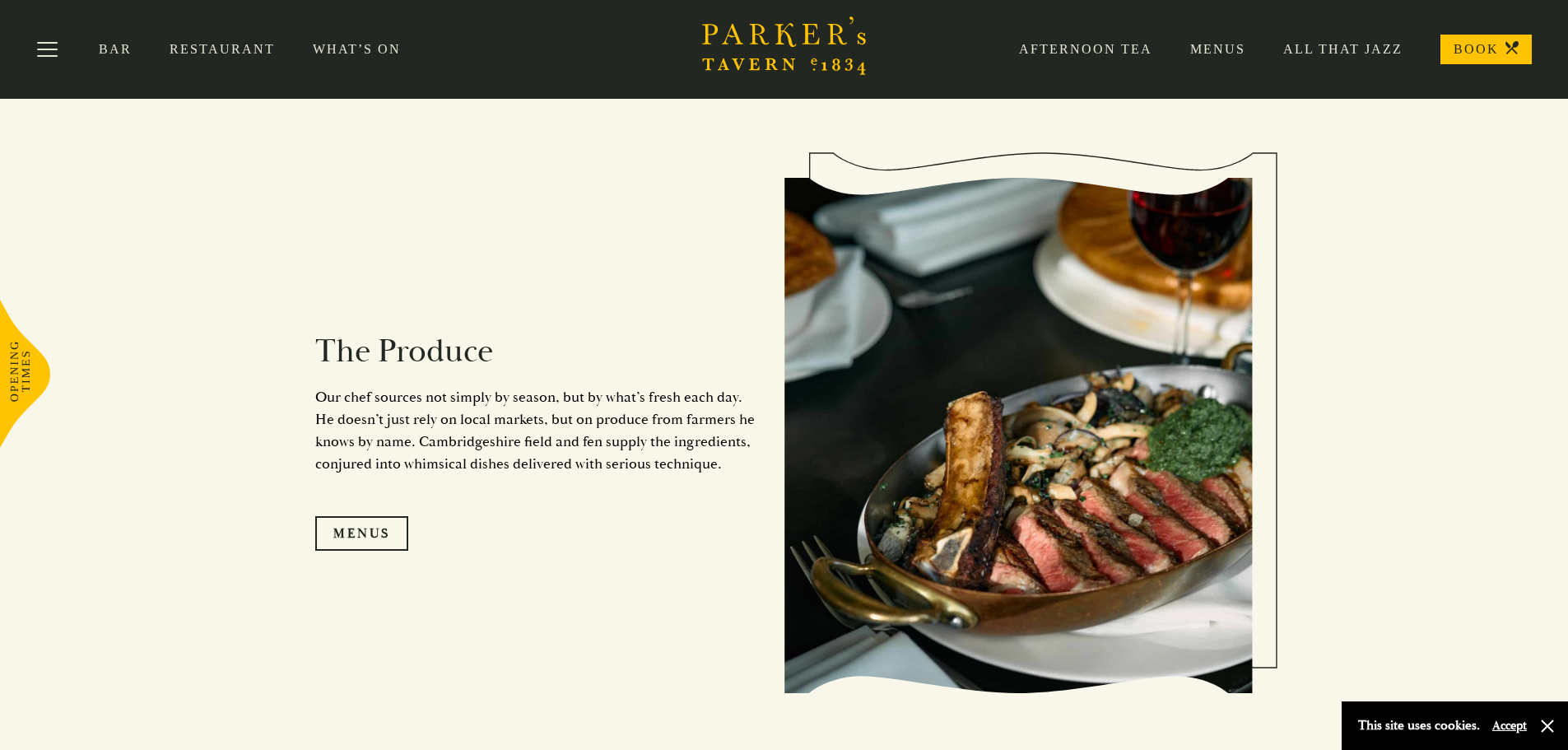
scroll to position [1483, 0]
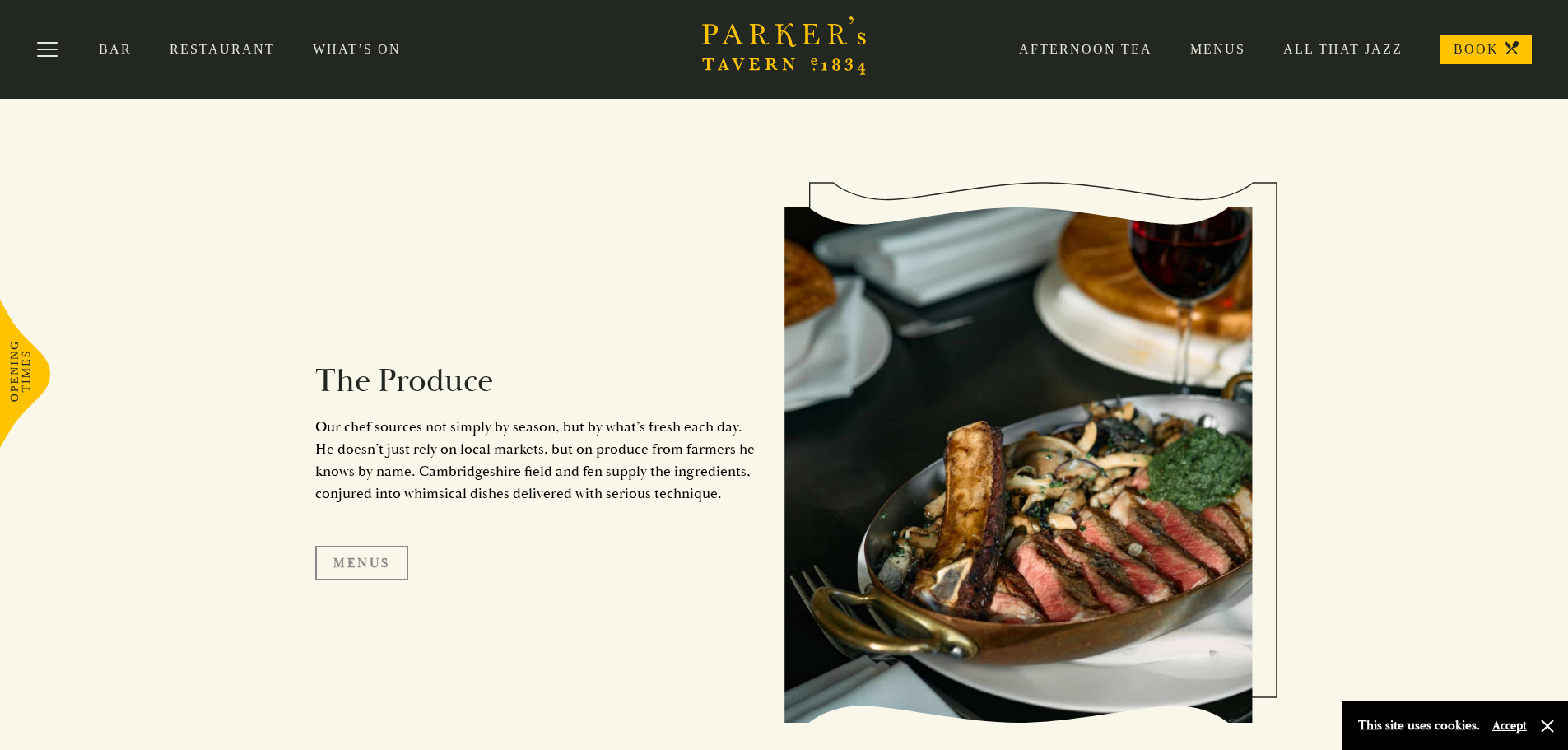
click at [339, 564] on link "Menus" at bounding box center [362, 563] width 93 height 35
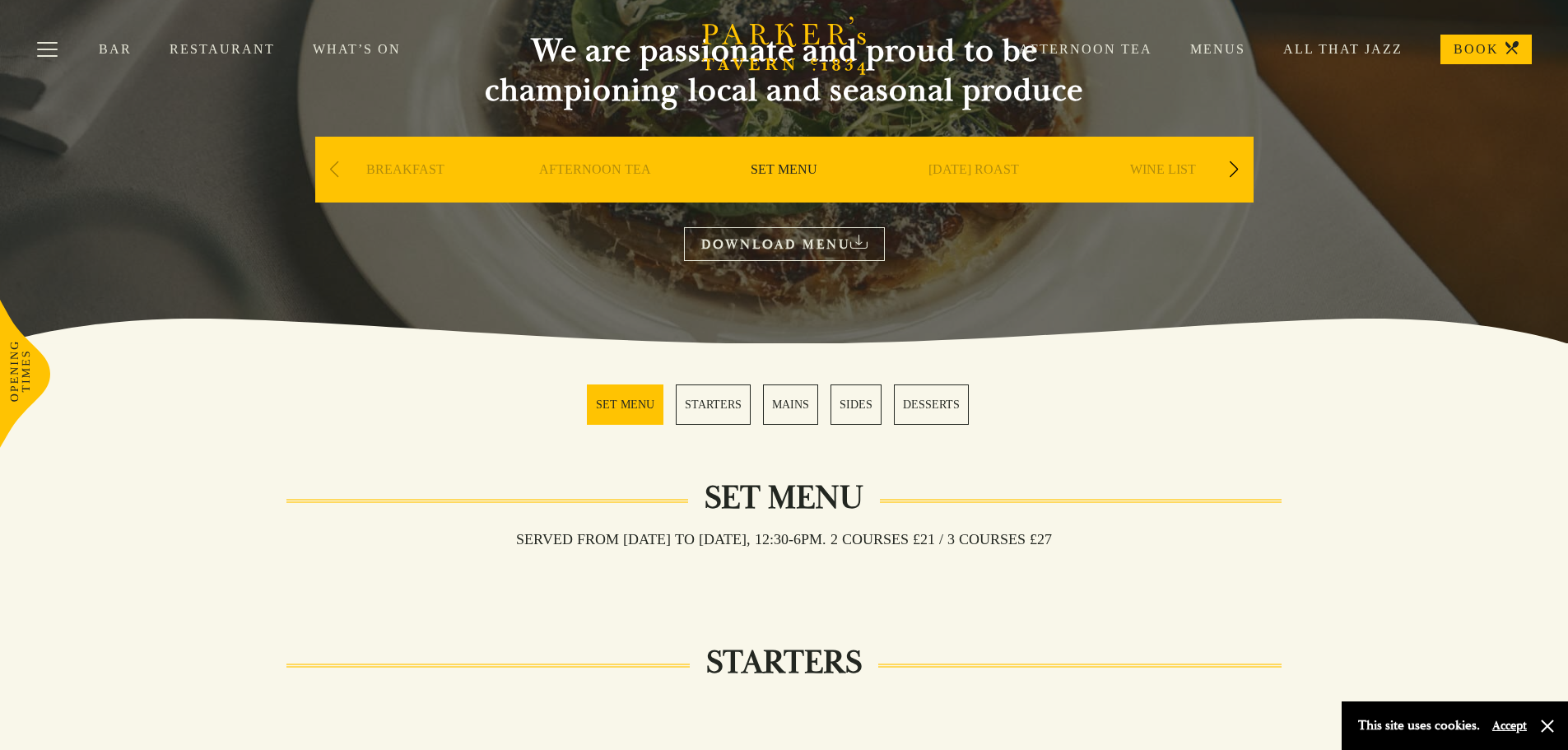
scroll to position [165, 0]
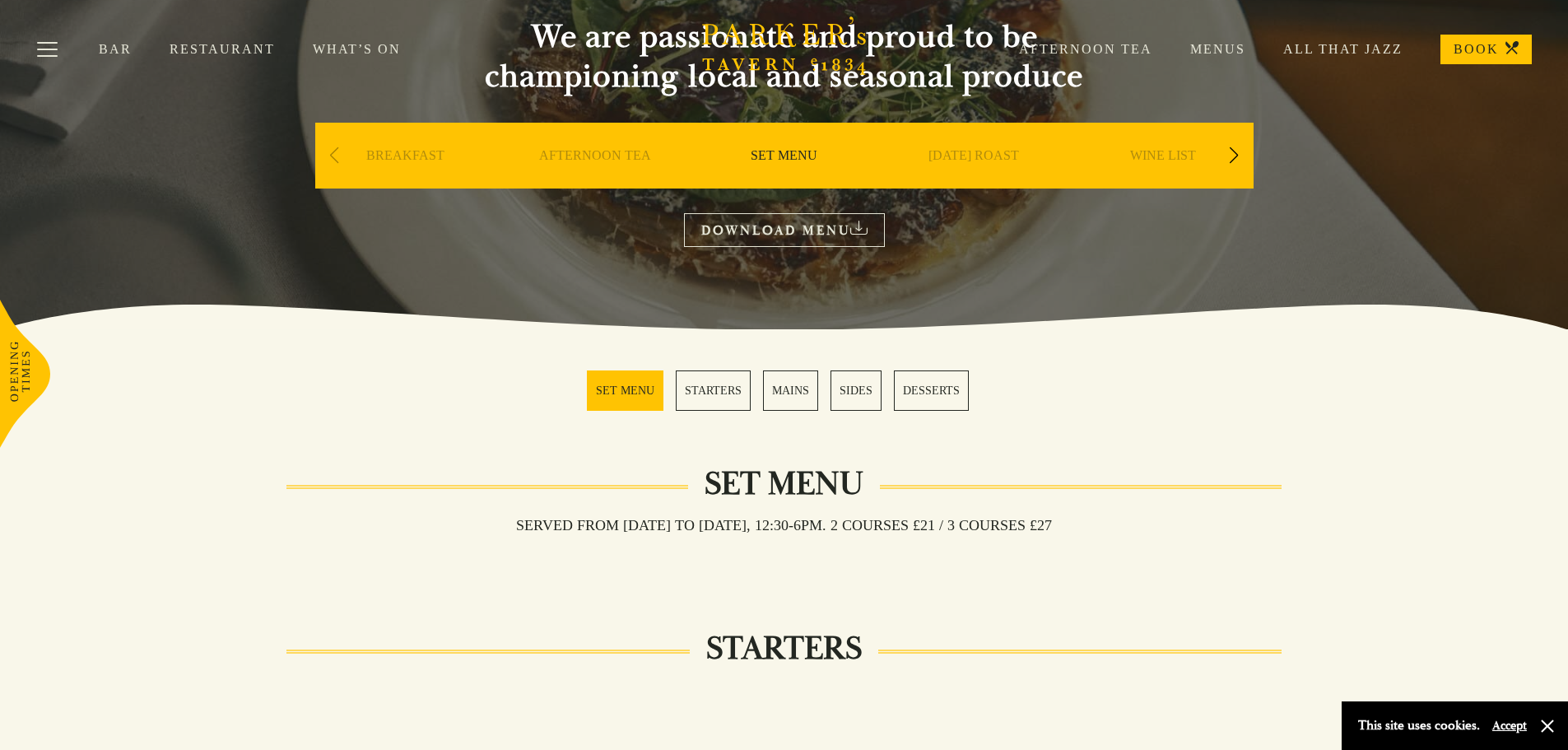
click at [701, 389] on link "STARTERS" at bounding box center [713, 391] width 75 height 40
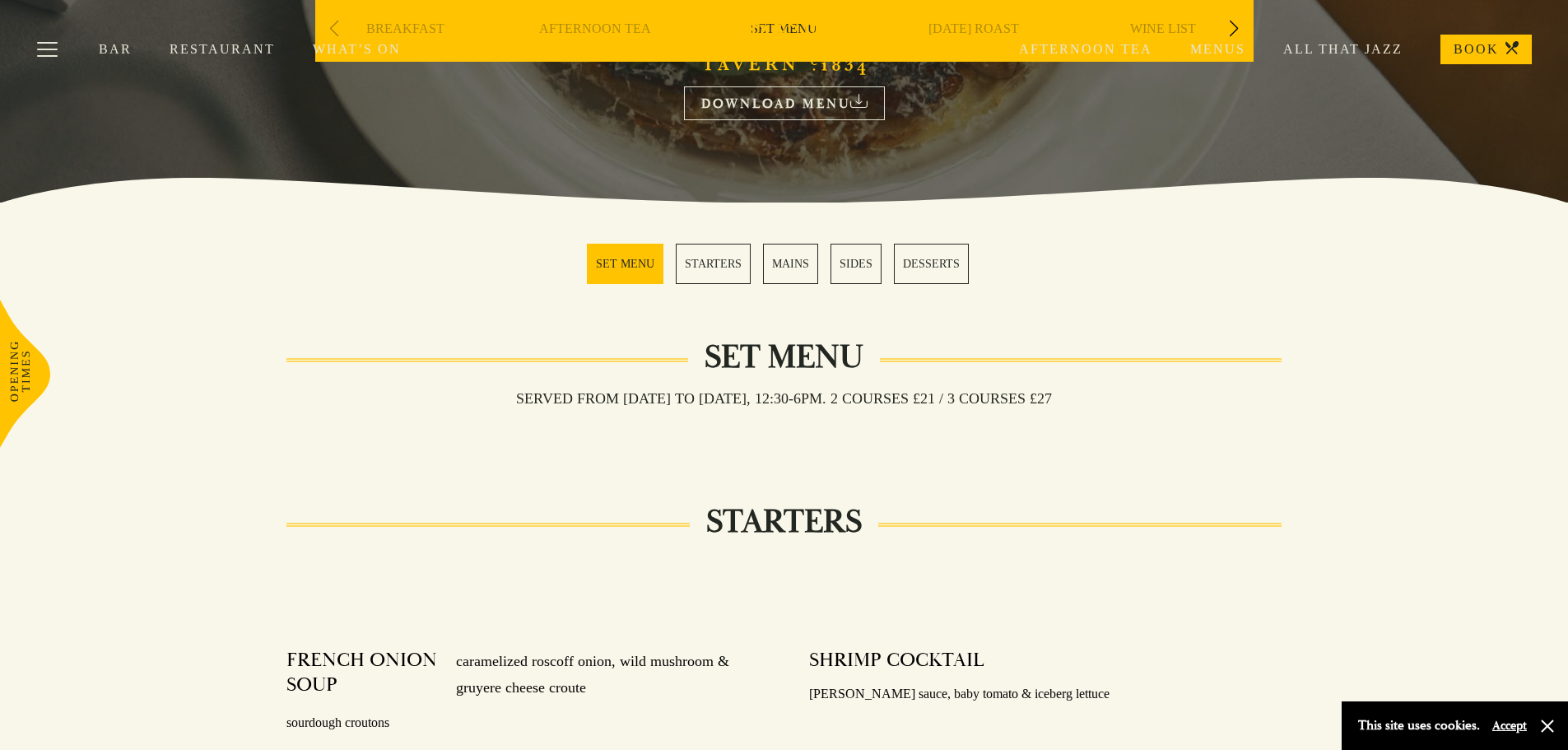
scroll to position [237, 0]
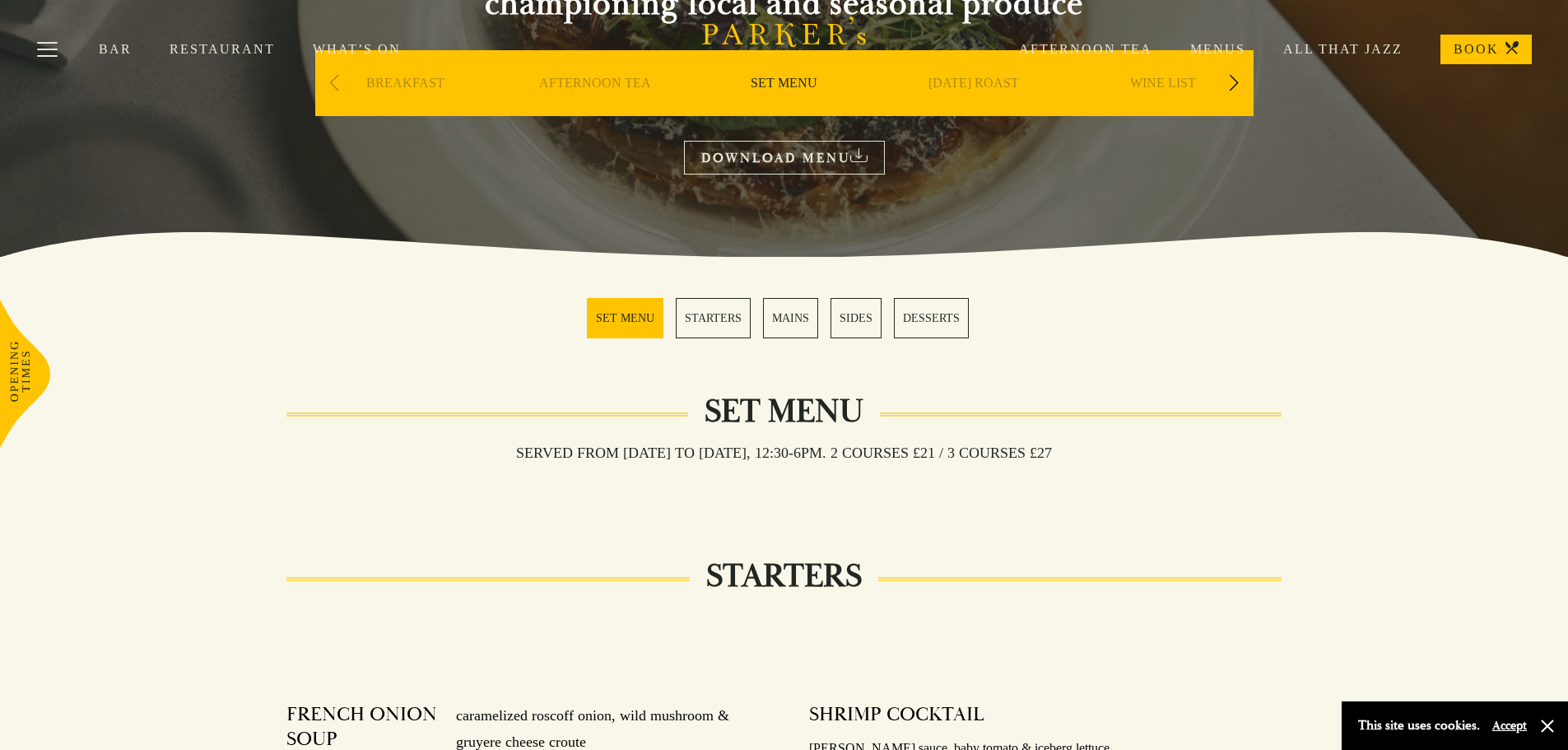
click at [712, 321] on link "STARTERS" at bounding box center [713, 319] width 75 height 40
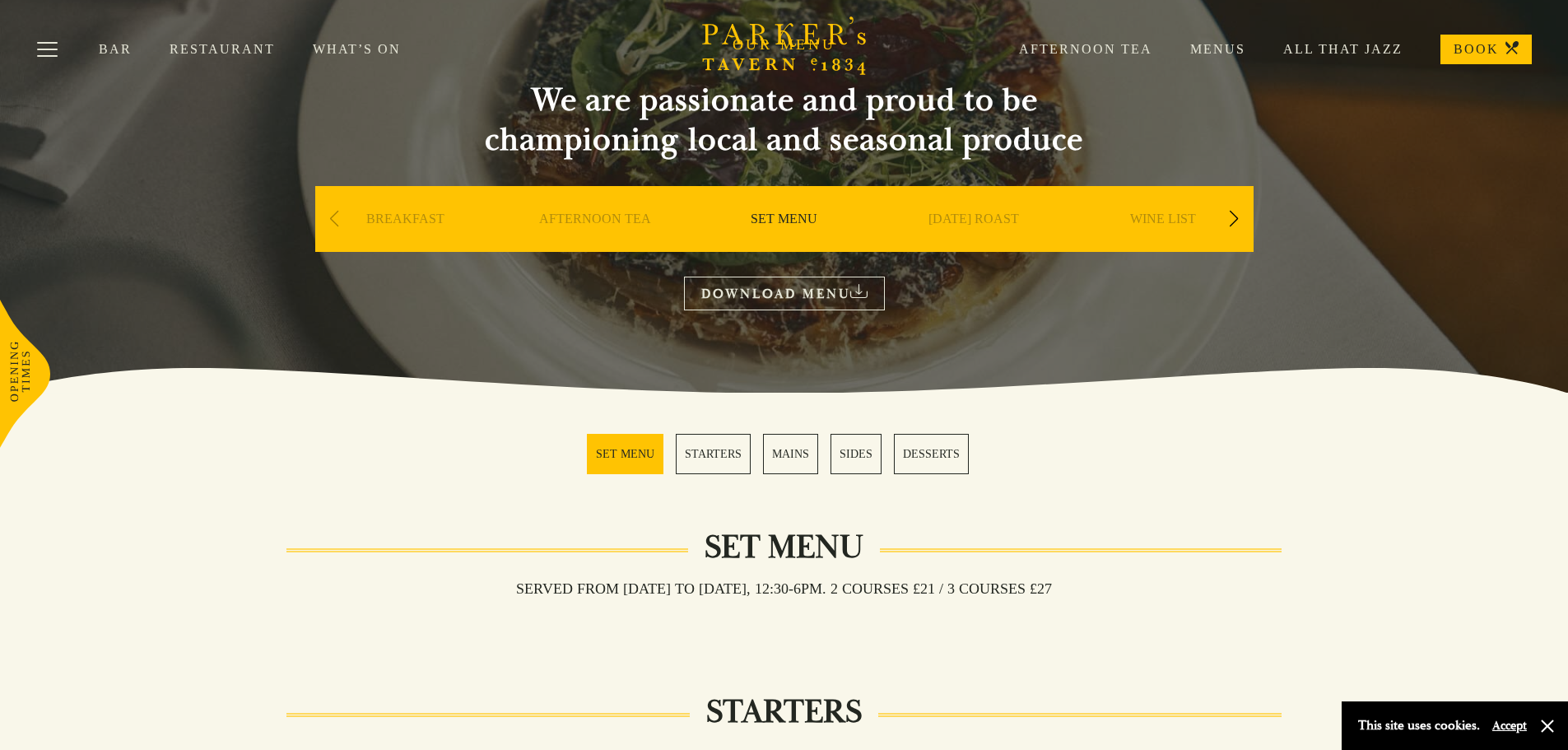
scroll to position [72, 0]
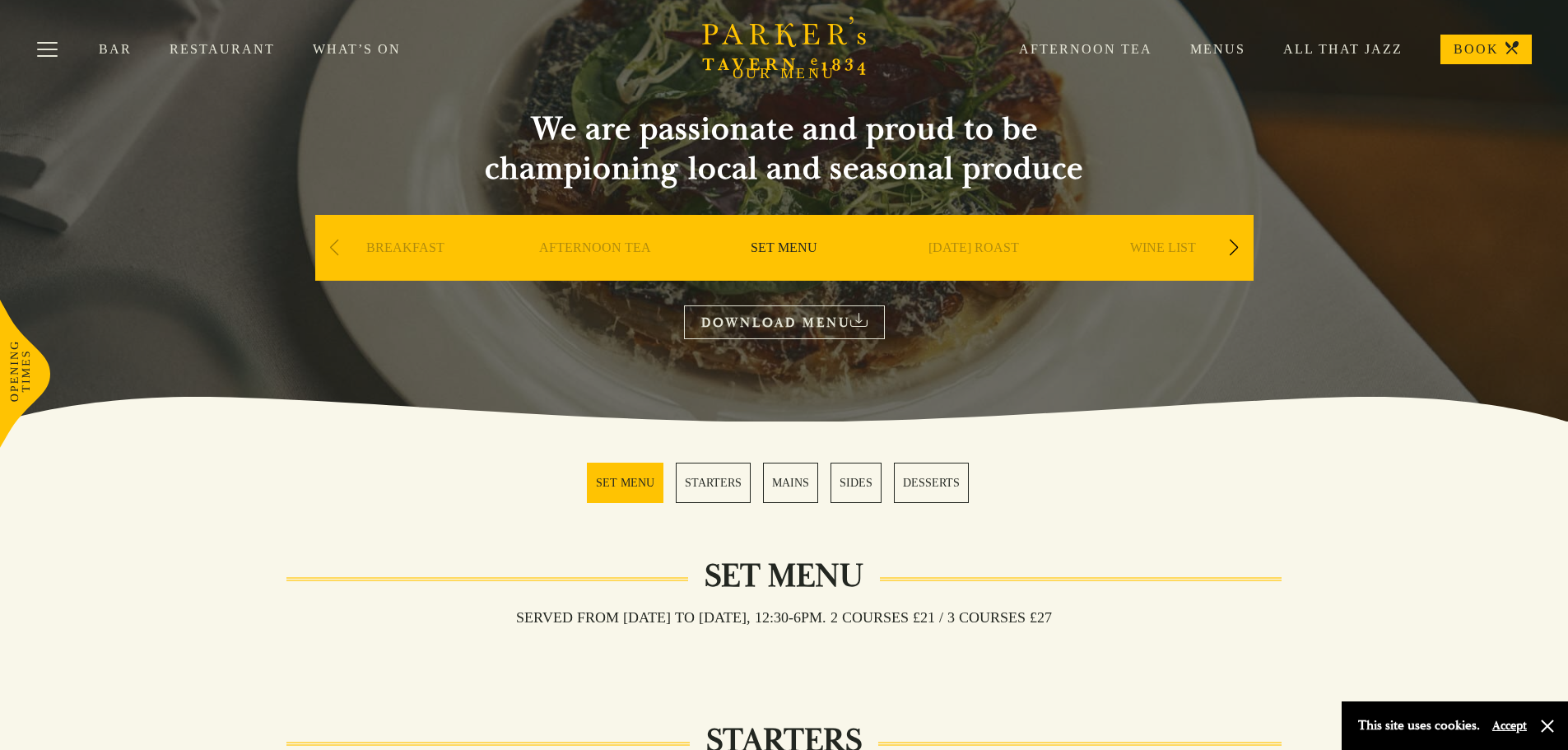
click at [977, 246] on link "[DATE] ROAST" at bounding box center [974, 272] width 90 height 65
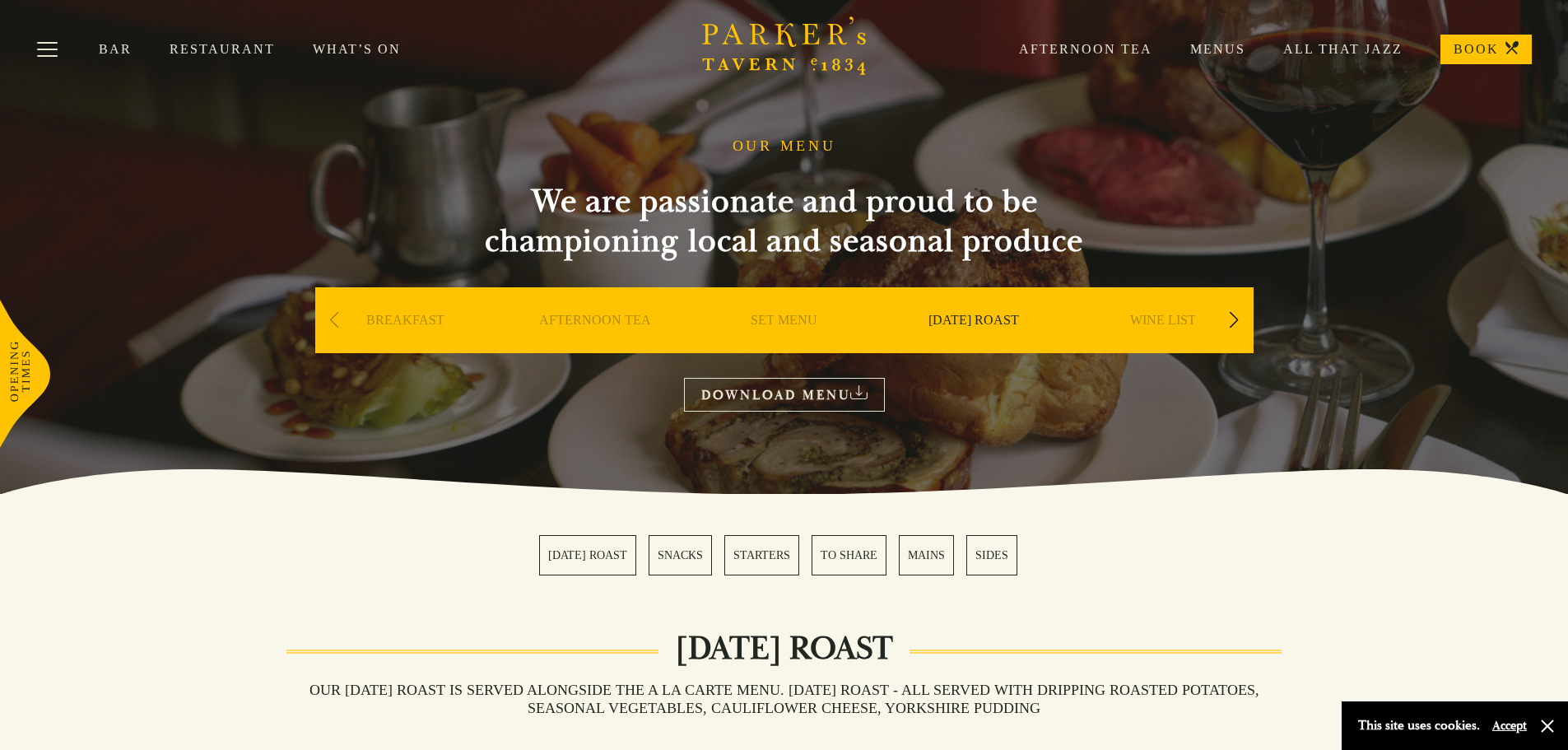
click at [783, 321] on link "SET MENU" at bounding box center [784, 345] width 66 height 65
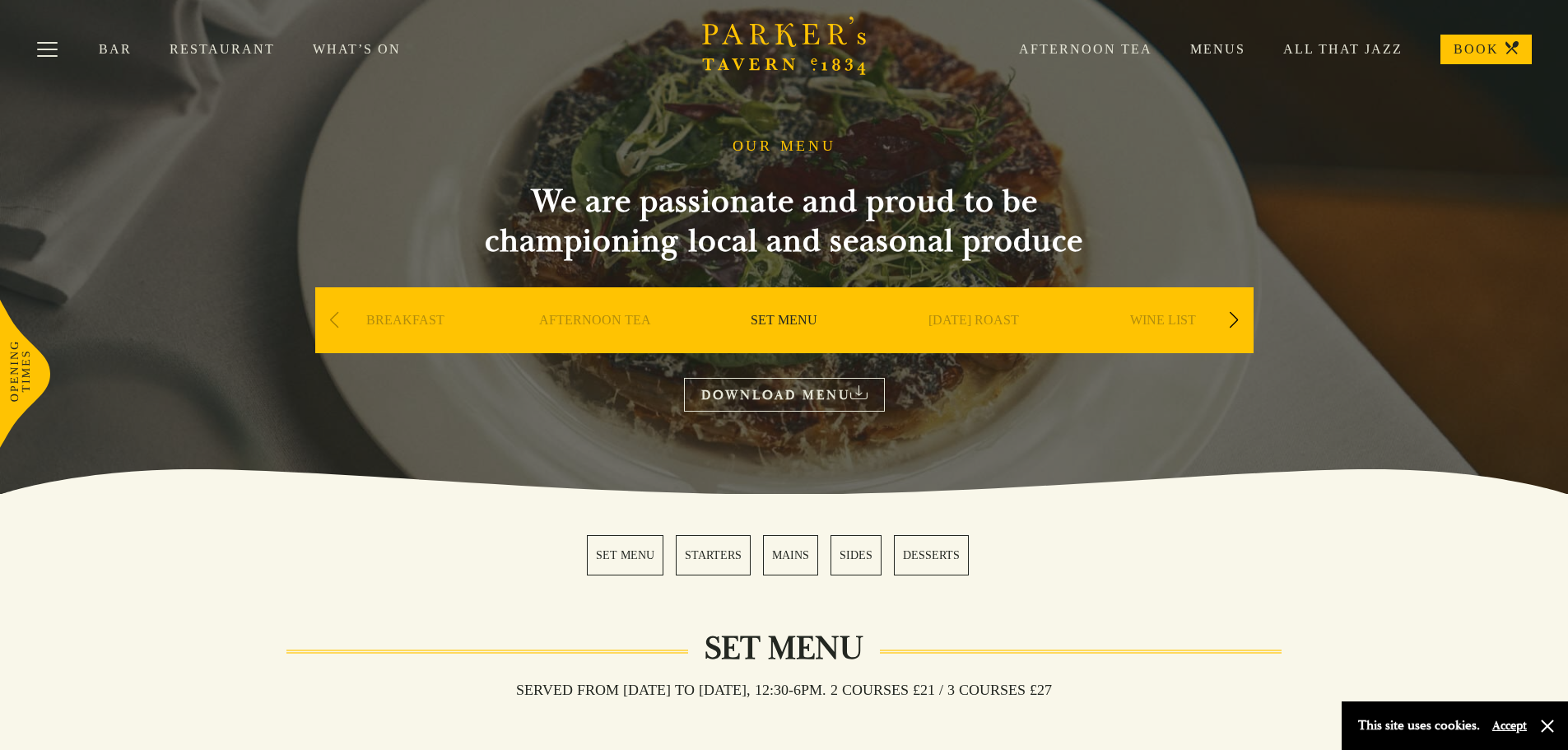
click at [1216, 49] on link "Menus" at bounding box center [1198, 49] width 93 height 16
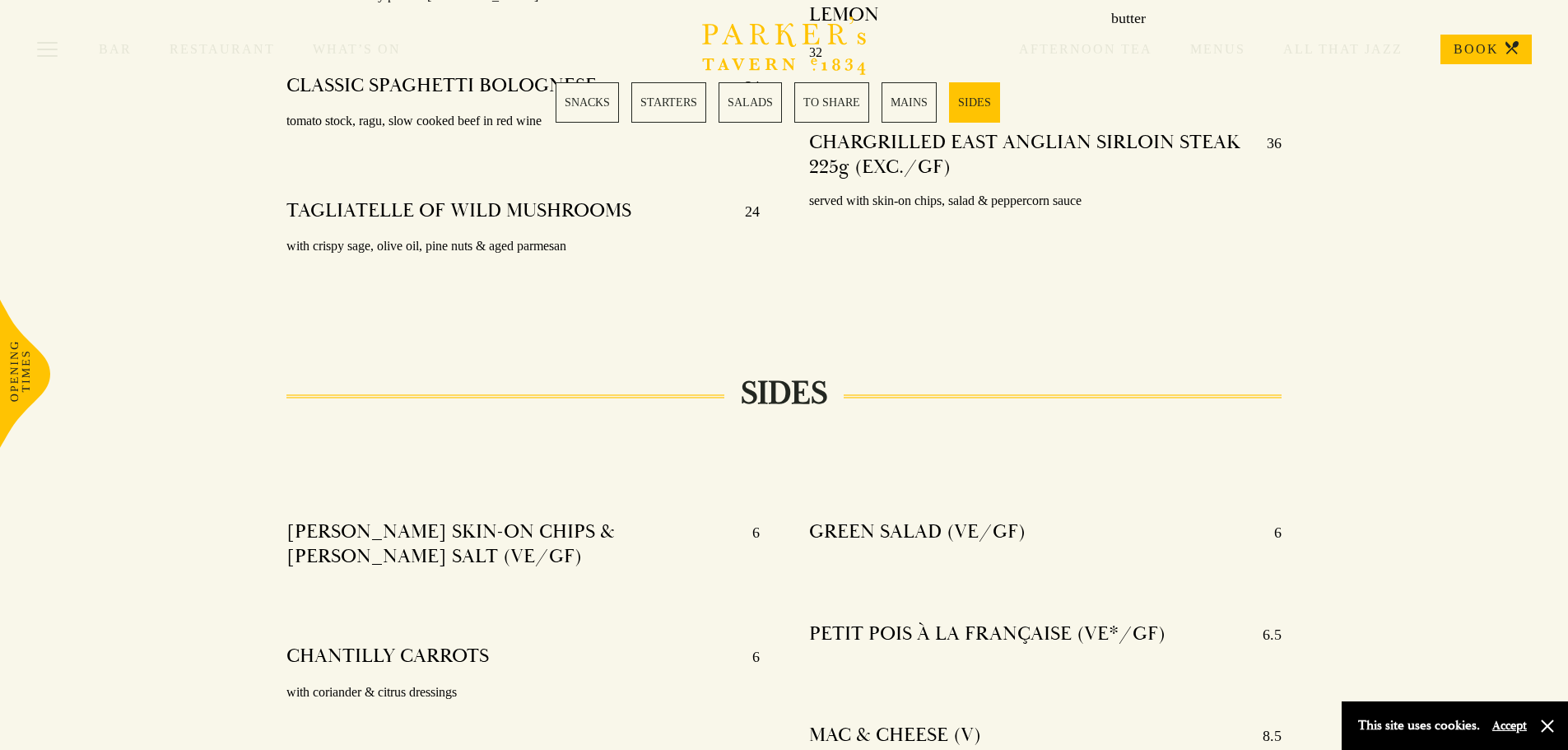
scroll to position [3789, 0]
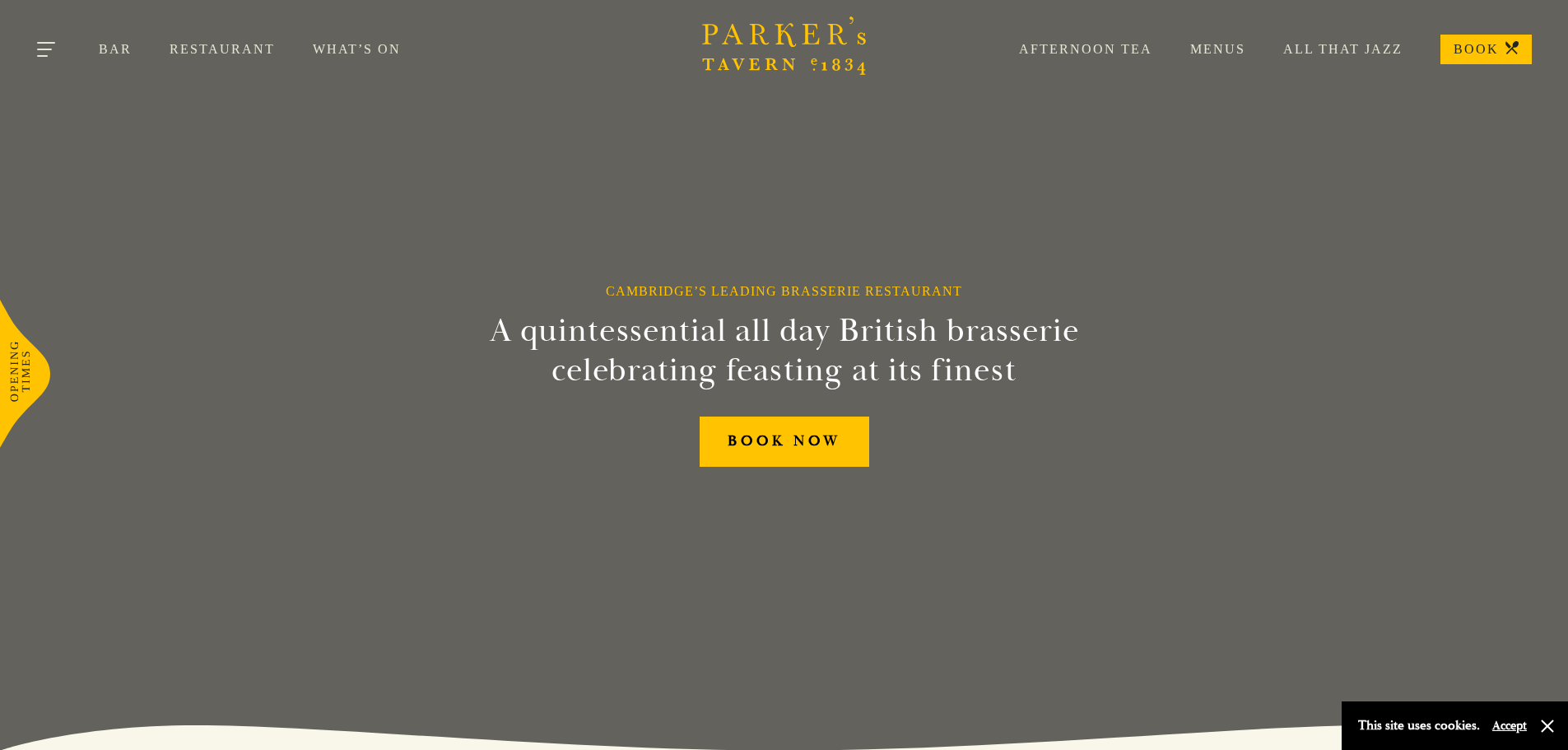
click at [44, 48] on button "Toggle navigation" at bounding box center [47, 52] width 70 height 70
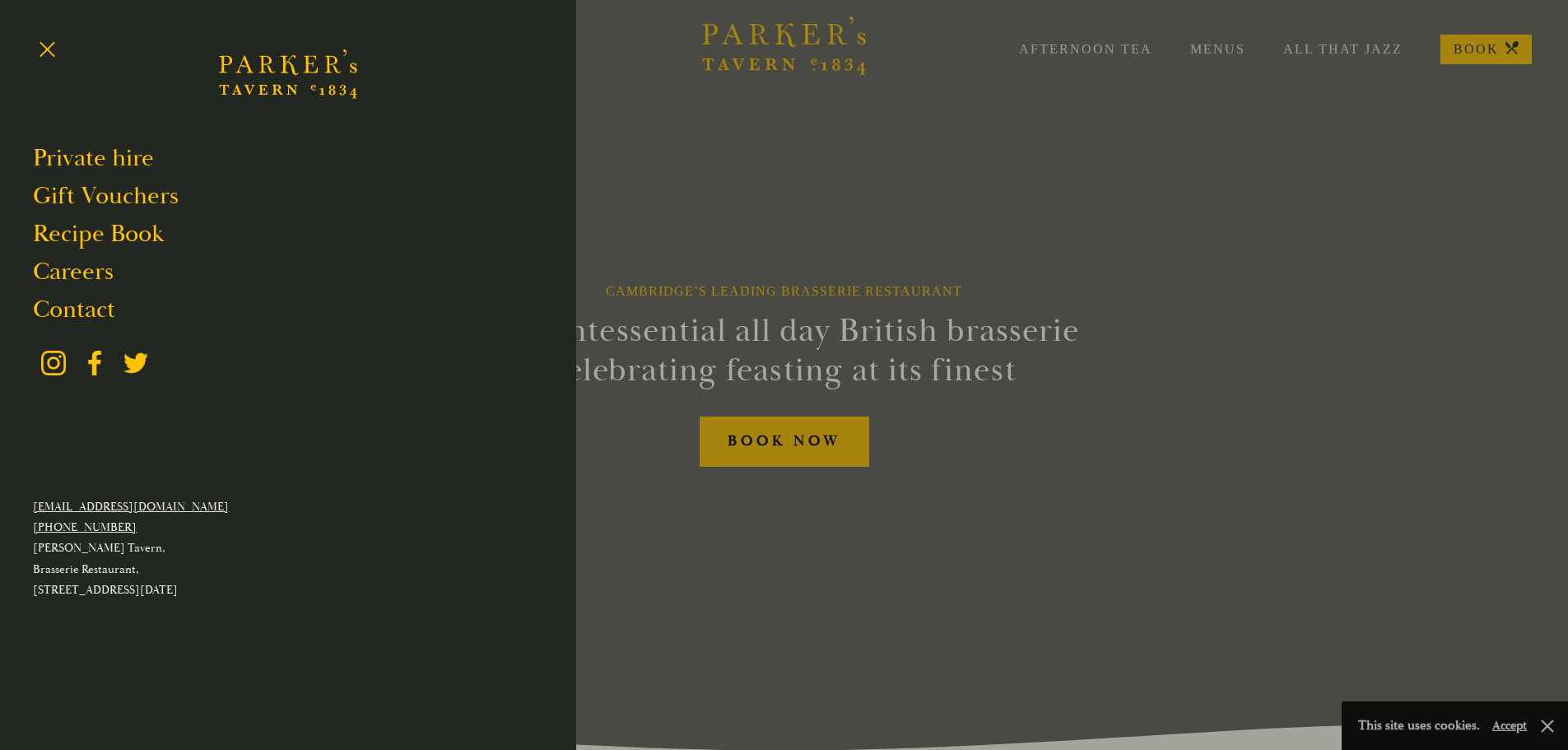
click at [1222, 51] on div at bounding box center [784, 375] width 1568 height 750
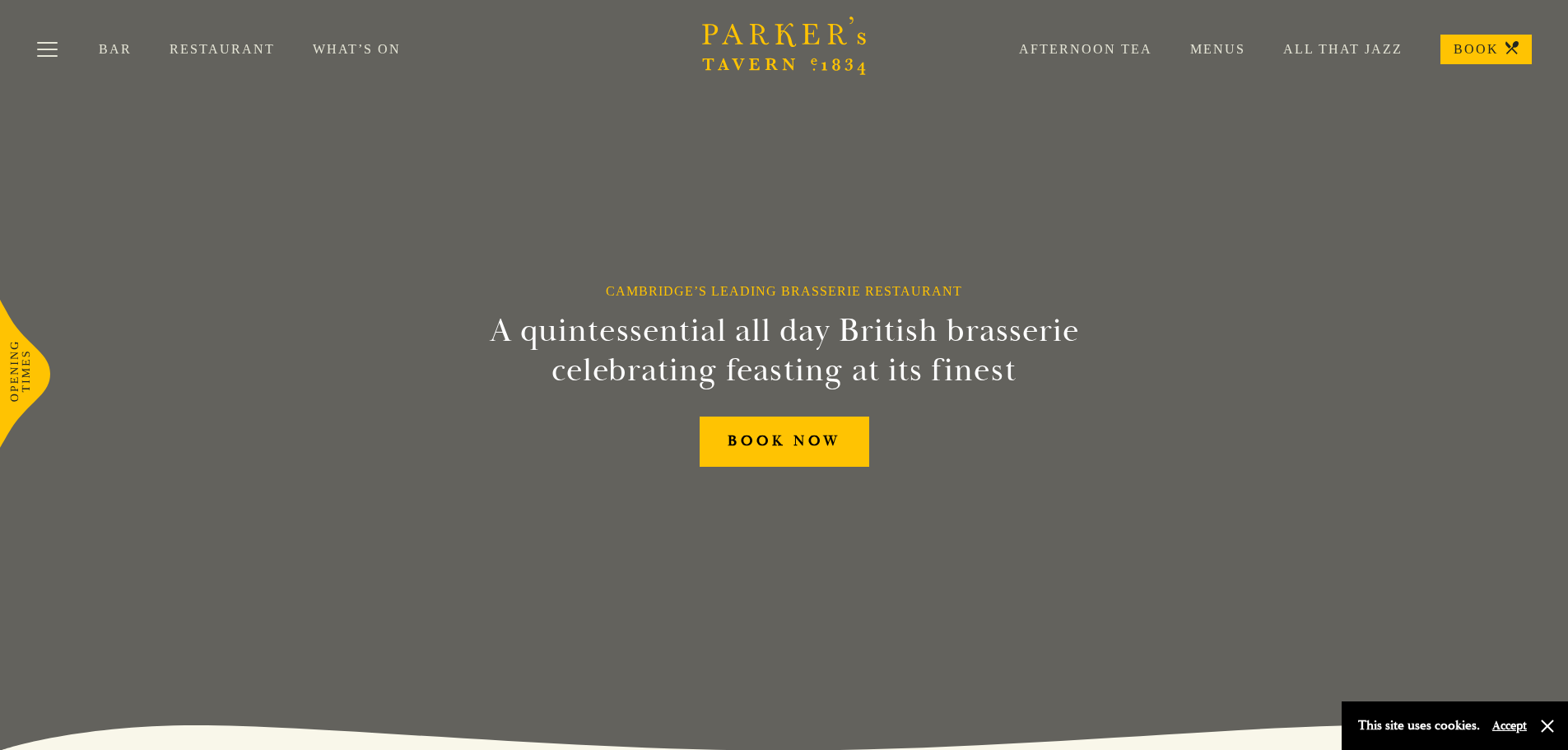
click at [1222, 51] on link "Menus" at bounding box center [1198, 49] width 93 height 16
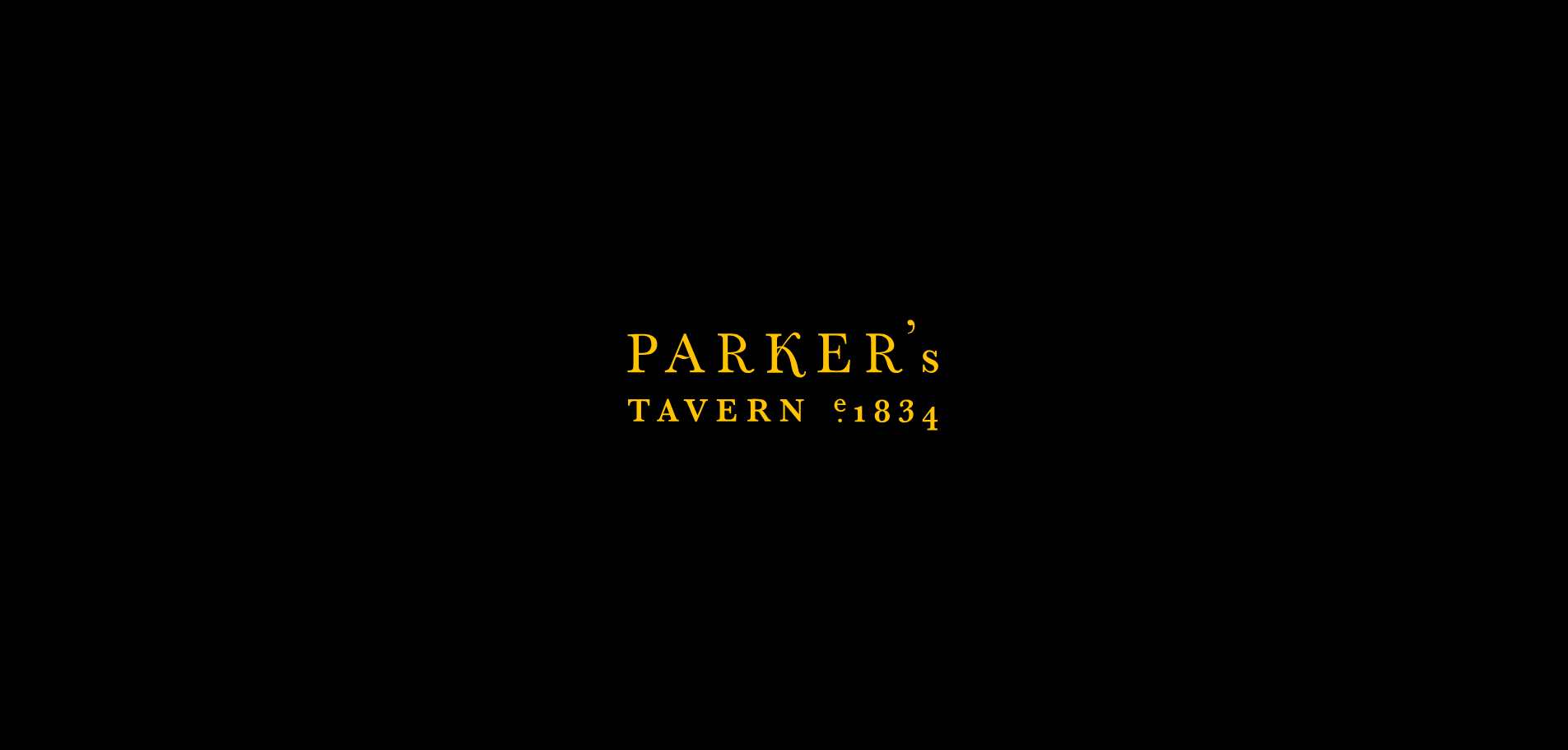
scroll to position [21, 0]
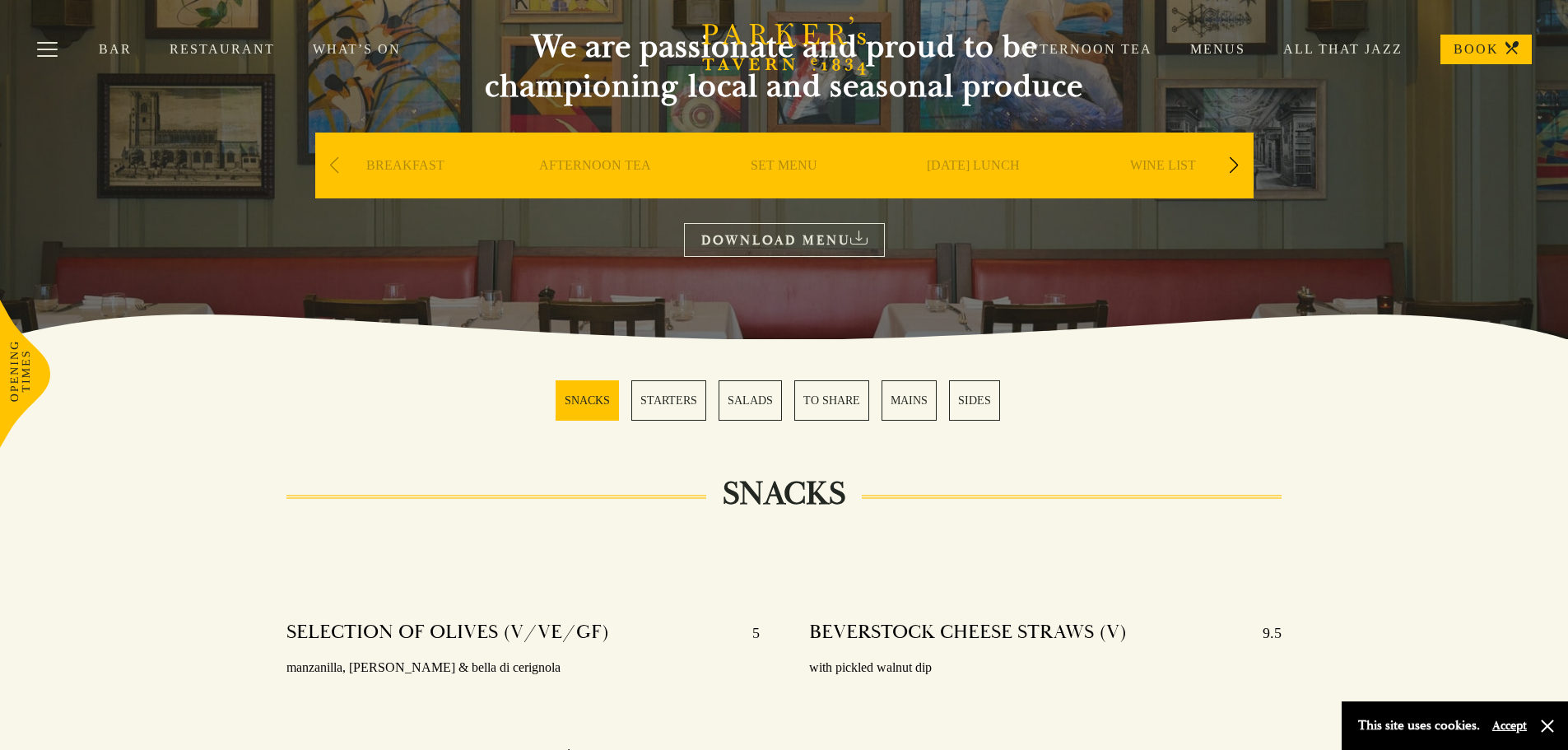
scroll to position [165, 0]
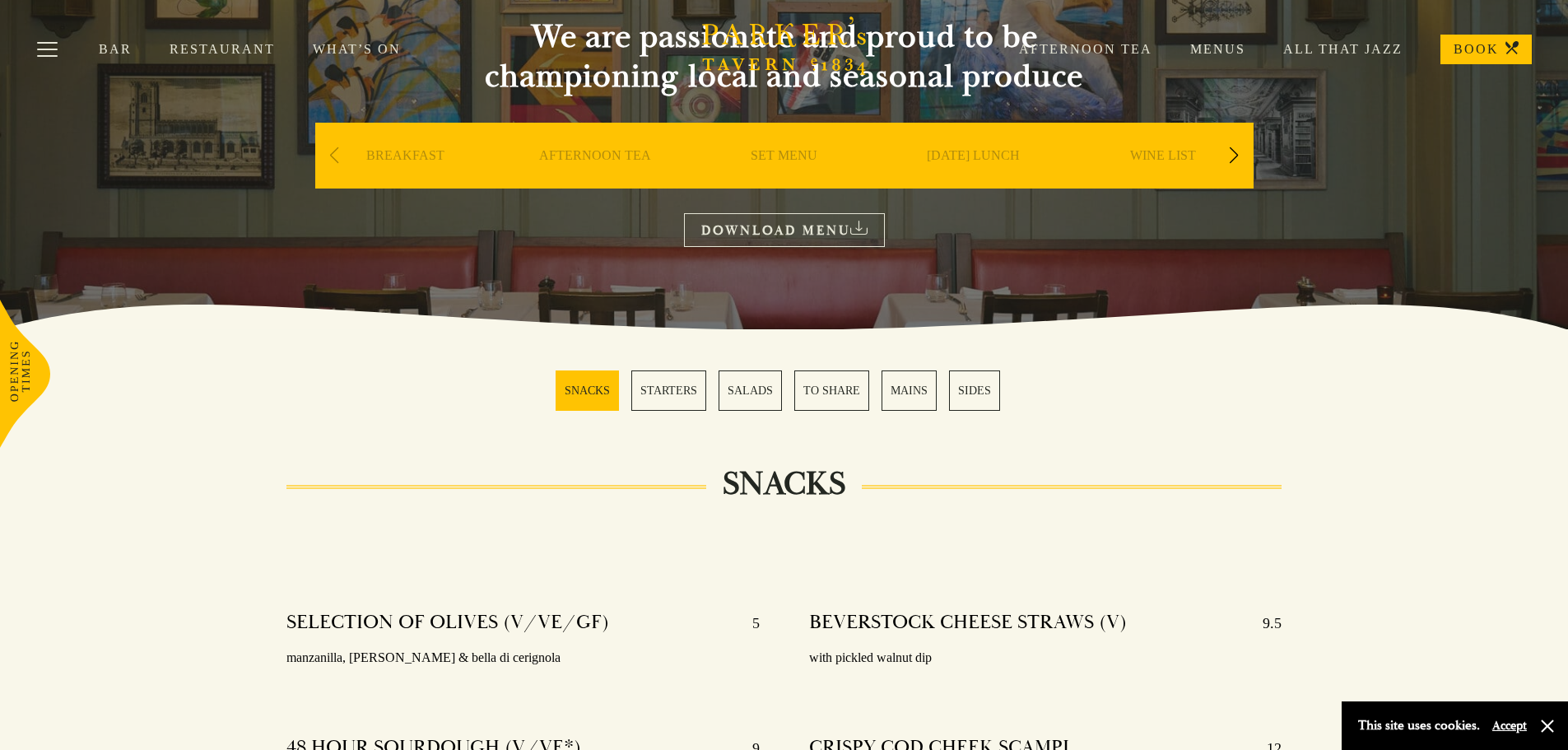
click at [572, 159] on link "AFTERNOON TEA" at bounding box center [595, 180] width 112 height 65
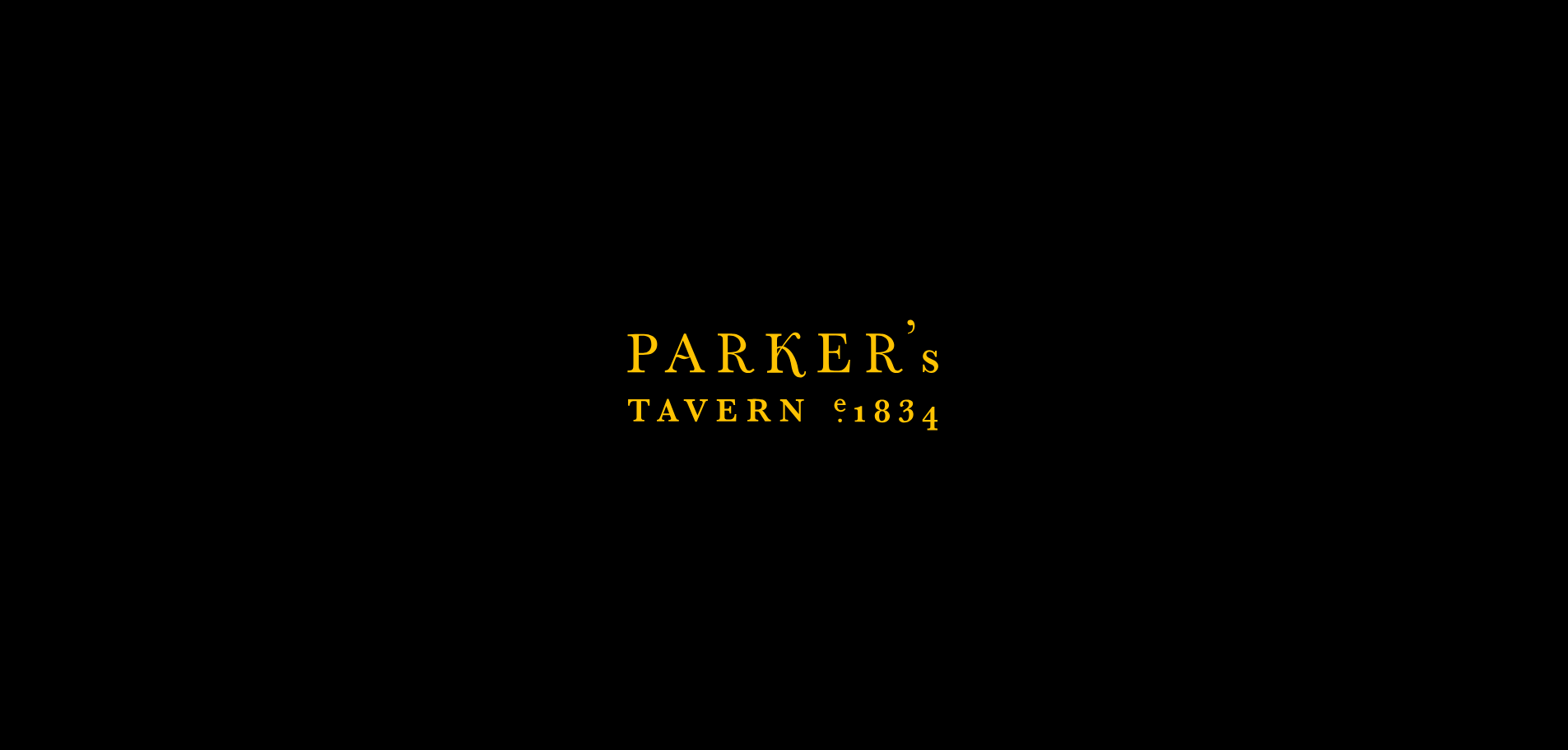
scroll to position [577, 0]
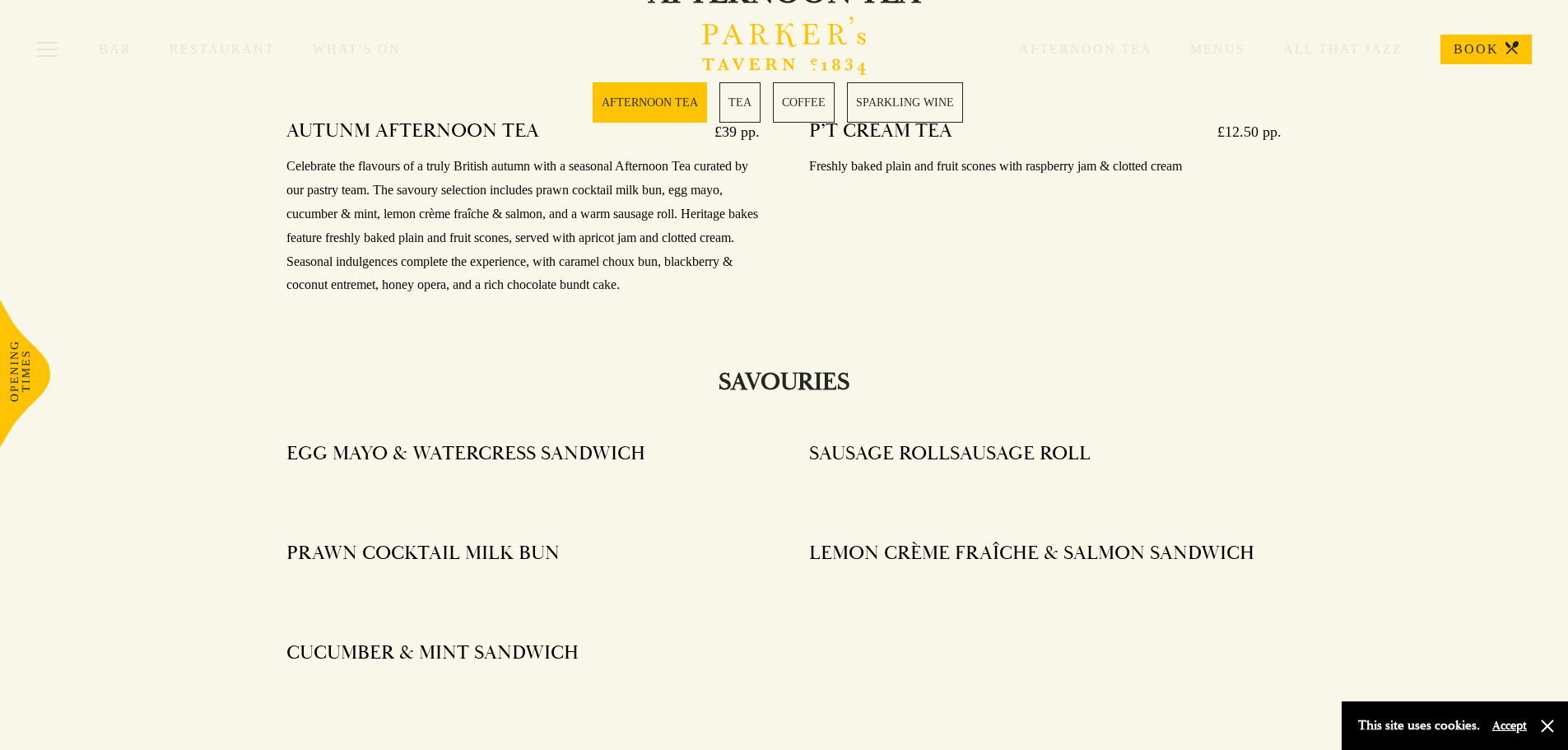
scroll to position [659, 0]
